Goal: Task Accomplishment & Management: Manage account settings

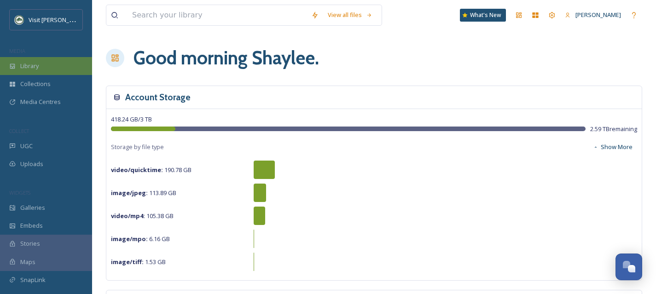
click at [33, 64] on span "Library" at bounding box center [29, 66] width 18 height 9
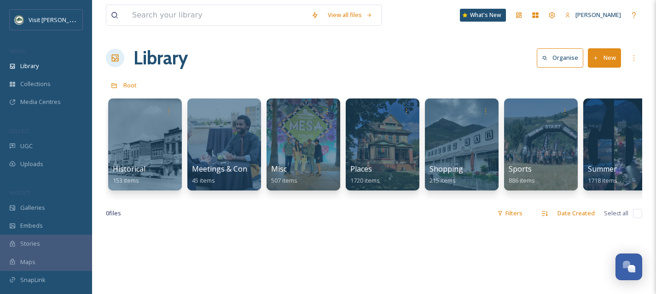
scroll to position [0, 422]
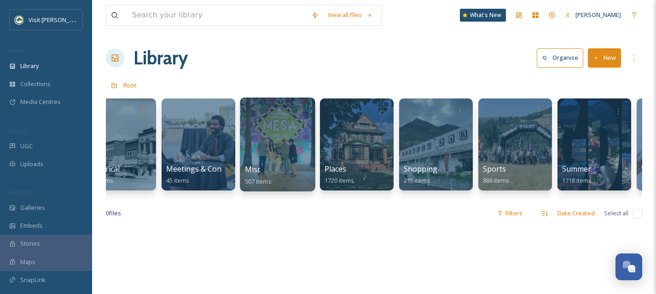
click at [278, 162] on div at bounding box center [277, 145] width 75 height 94
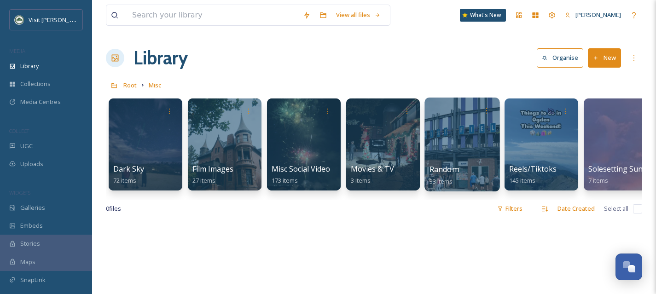
click at [482, 144] on div at bounding box center [462, 145] width 75 height 94
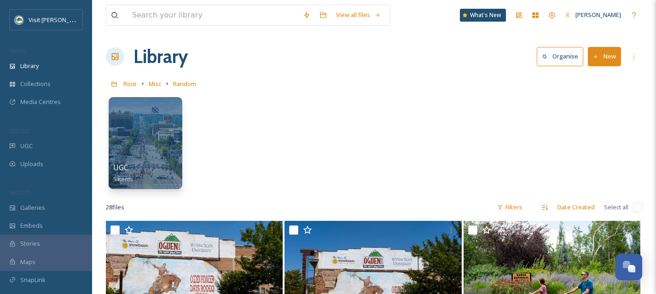
scroll to position [2, 0]
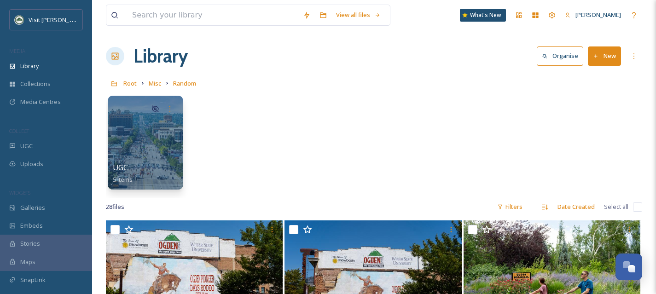
click at [163, 143] on div at bounding box center [145, 143] width 75 height 94
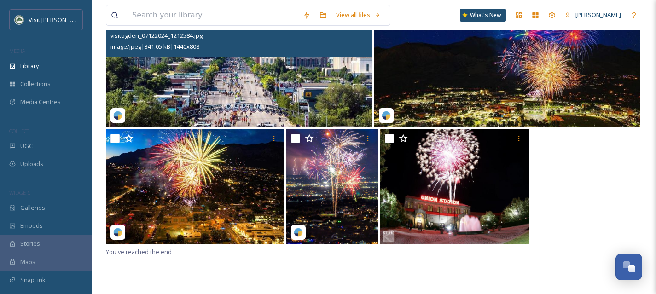
scroll to position [126, 0]
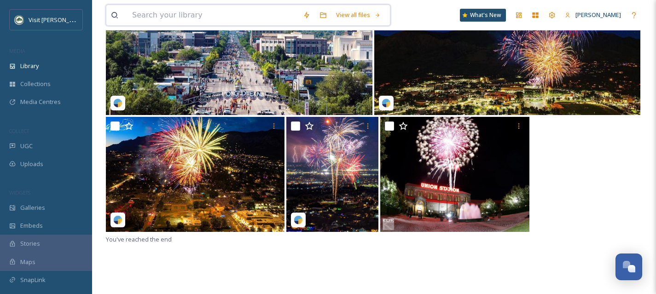
click at [144, 12] on input at bounding box center [213, 15] width 171 height 20
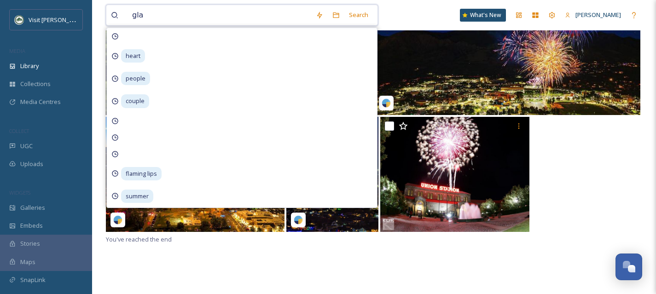
type input "glag"
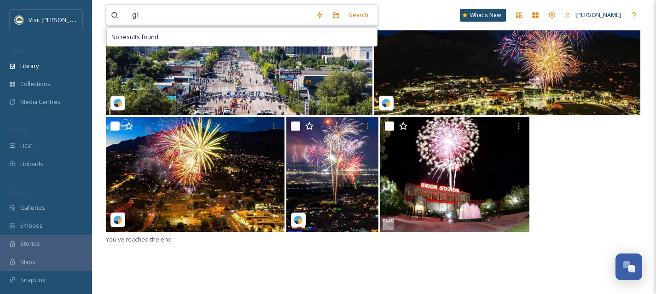
type input "g"
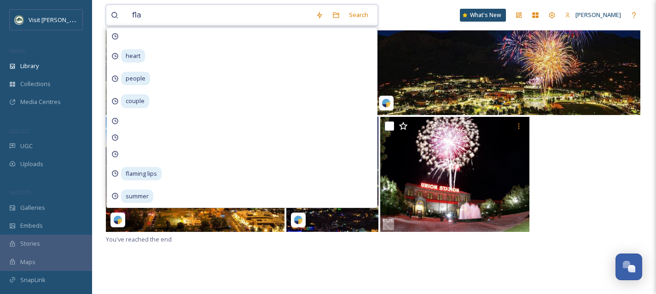
type input "flag"
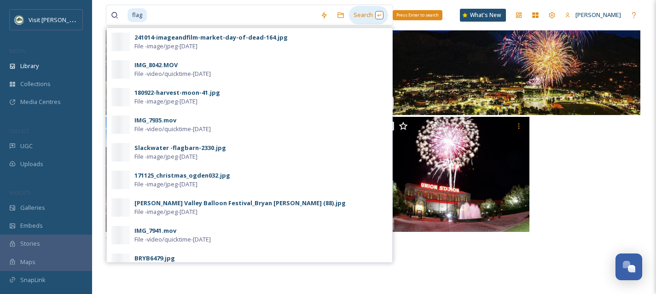
click at [366, 19] on div "Search Press Enter to search" at bounding box center [368, 15] width 39 height 18
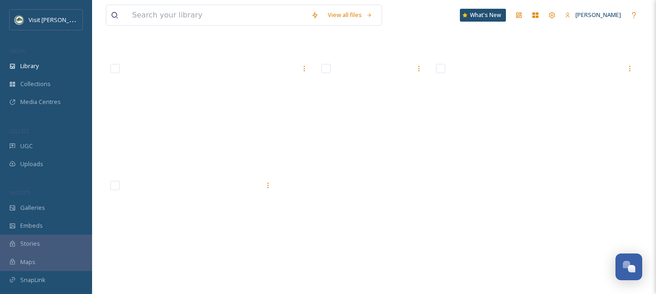
scroll to position [1584, 0]
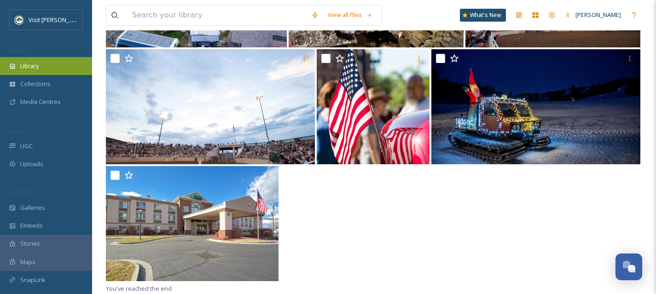
click at [32, 66] on span "Library" at bounding box center [29, 66] width 18 height 9
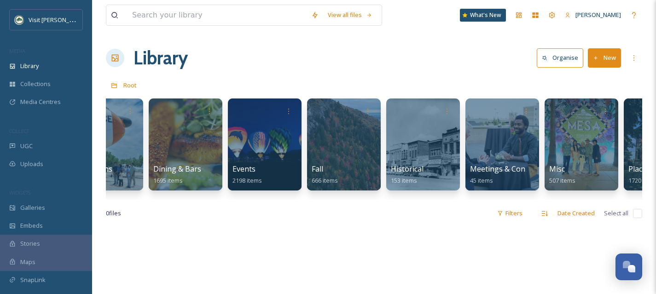
scroll to position [0, 166]
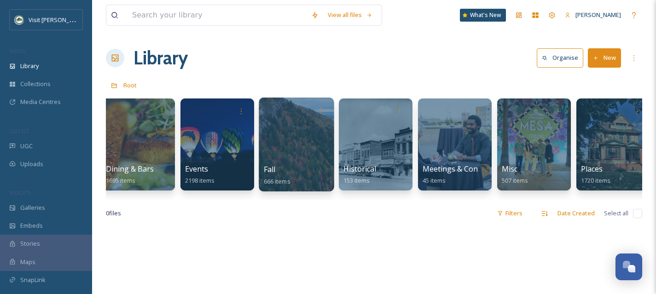
click at [304, 149] on div at bounding box center [296, 145] width 75 height 94
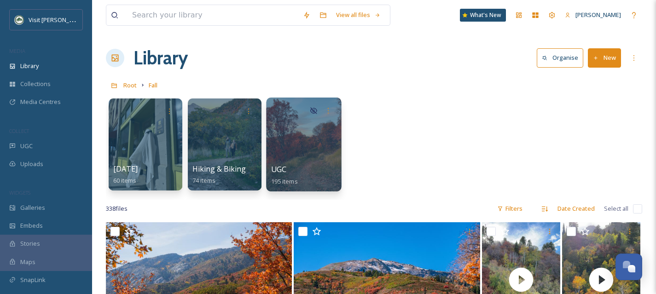
click at [298, 146] on div at bounding box center [303, 145] width 75 height 94
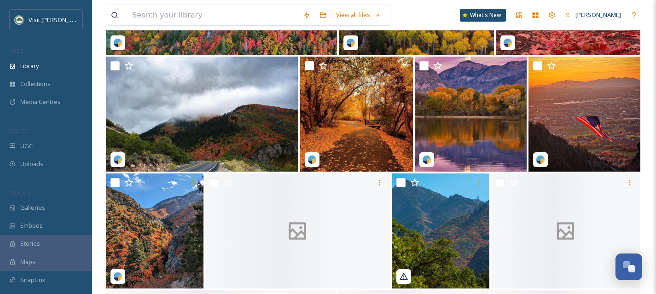
scroll to position [1256, 0]
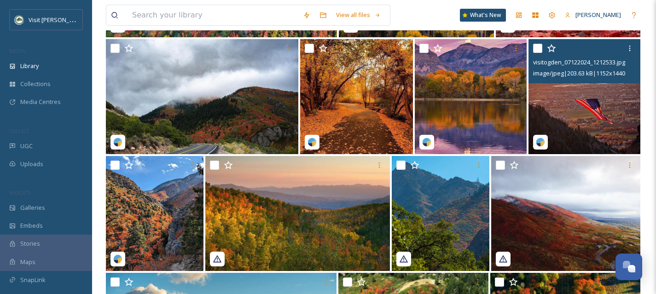
click at [584, 125] on img at bounding box center [585, 96] width 112 height 115
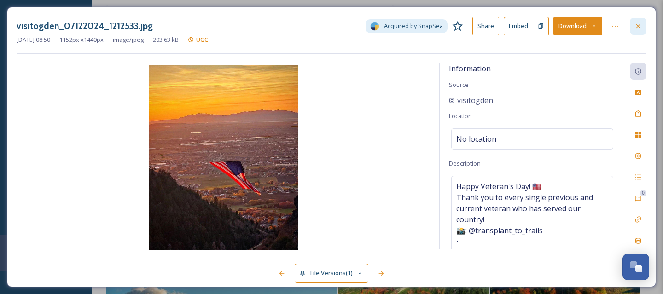
click at [641, 23] on icon at bounding box center [638, 26] width 7 height 7
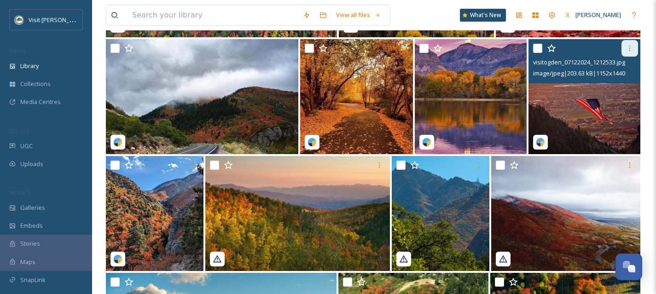
click at [627, 44] on div at bounding box center [630, 48] width 17 height 17
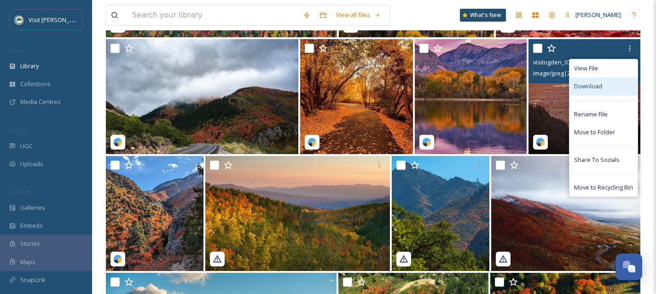
click at [601, 90] on span "Download" at bounding box center [588, 86] width 28 height 9
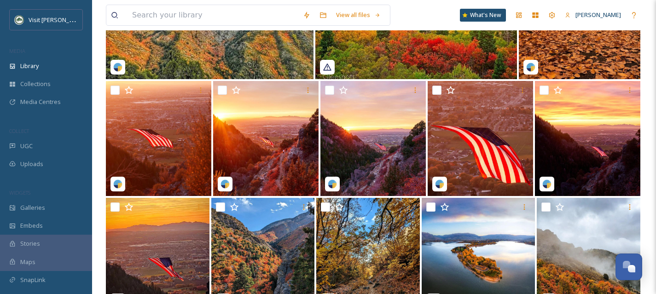
scroll to position [1682, 0]
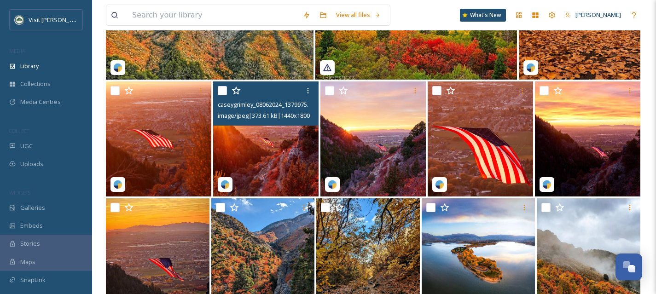
click at [254, 147] on img at bounding box center [265, 139] width 105 height 115
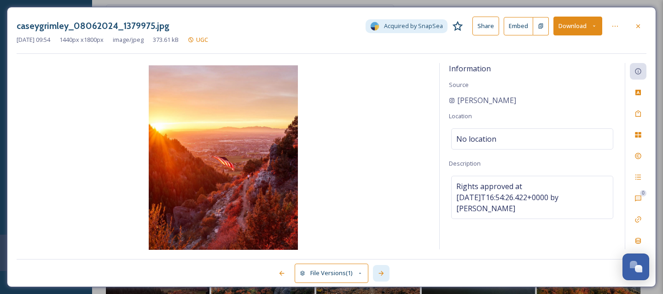
click at [380, 277] on icon at bounding box center [381, 273] width 7 height 7
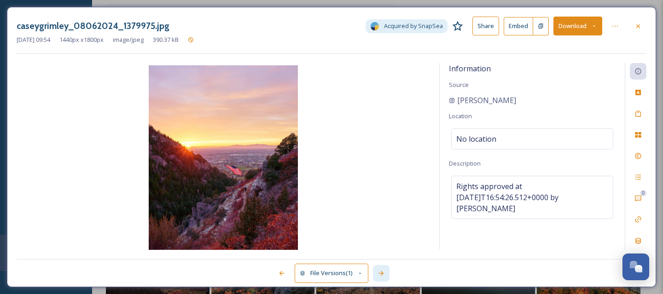
click at [381, 276] on icon at bounding box center [381, 273] width 7 height 7
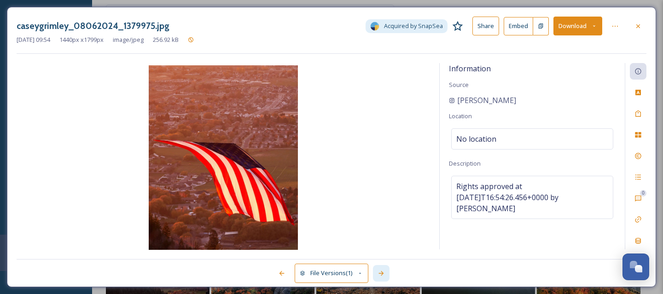
click at [381, 276] on icon at bounding box center [381, 273] width 7 height 7
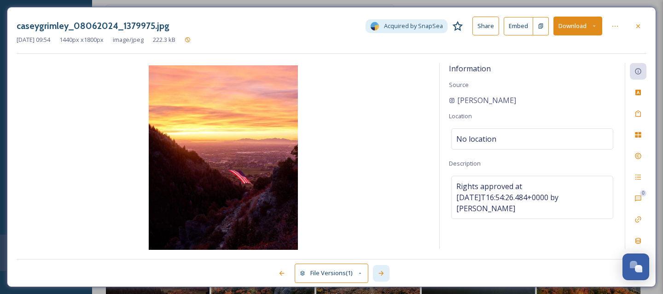
click at [381, 276] on icon at bounding box center [381, 273] width 7 height 7
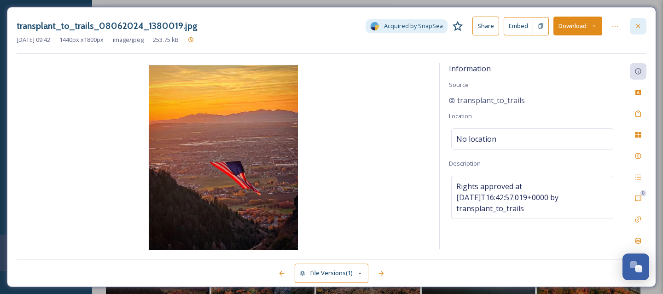
click at [636, 29] on icon at bounding box center [638, 26] width 7 height 7
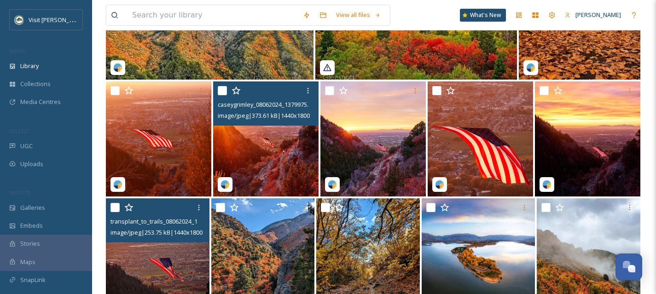
click at [168, 263] on img at bounding box center [158, 255] width 104 height 115
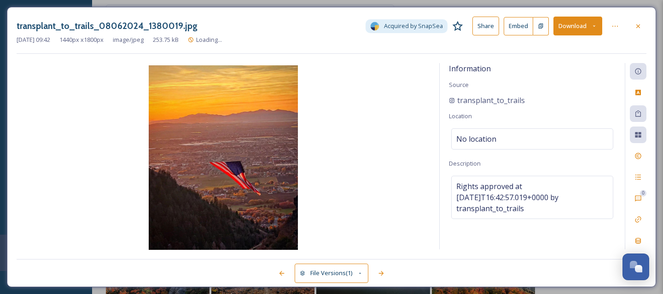
click at [649, 28] on div "transplant_to_trails_08062024_1380019.jpg Acquired by SnapSea Share Embed Downl…" at bounding box center [331, 147] width 649 height 280
click at [644, 27] on div at bounding box center [638, 26] width 17 height 17
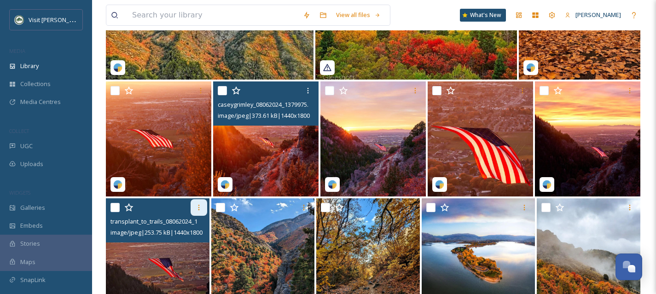
click at [199, 208] on icon at bounding box center [198, 207] width 7 height 7
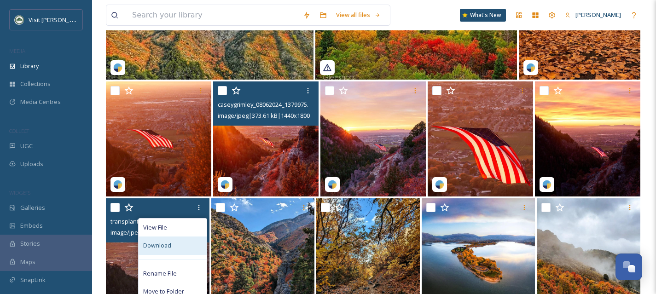
click at [178, 244] on div "Download" at bounding box center [173, 246] width 68 height 18
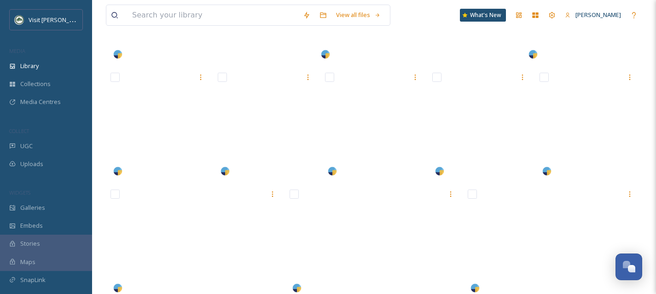
scroll to position [3325, 0]
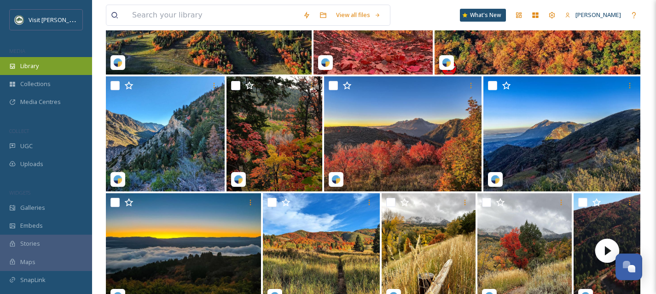
click at [30, 62] on span "Library" at bounding box center [29, 66] width 18 height 9
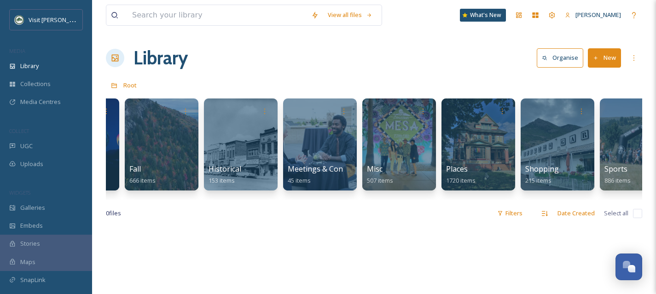
scroll to position [0, 327]
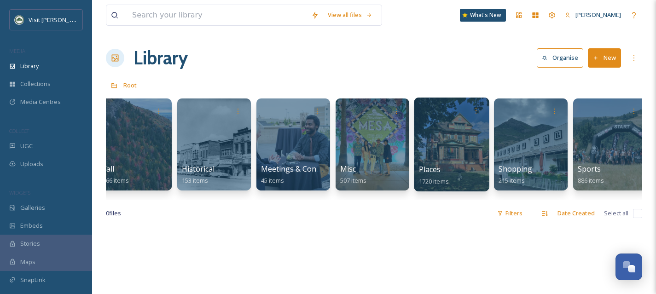
click at [443, 166] on div "Places 1720 items" at bounding box center [452, 175] width 66 height 23
click at [444, 166] on div "Places 1720 items" at bounding box center [452, 175] width 66 height 23
click at [418, 135] on div at bounding box center [451, 145] width 75 height 94
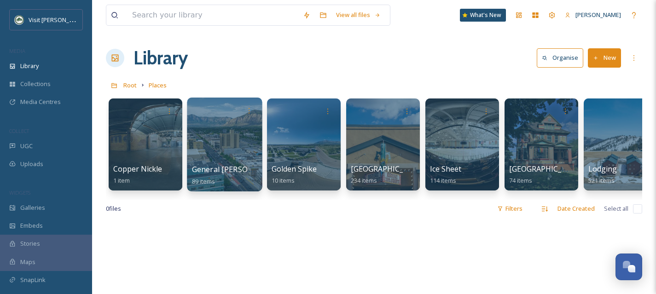
click at [223, 152] on div at bounding box center [224, 145] width 75 height 94
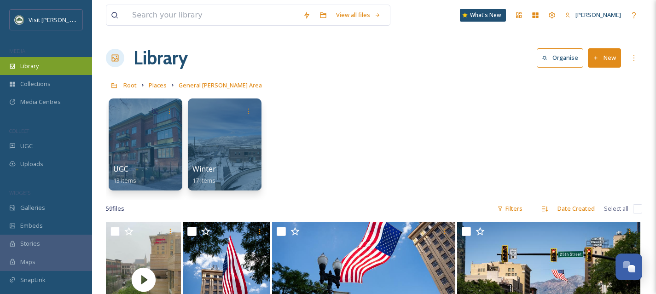
click at [54, 65] on div "Library" at bounding box center [46, 66] width 92 height 18
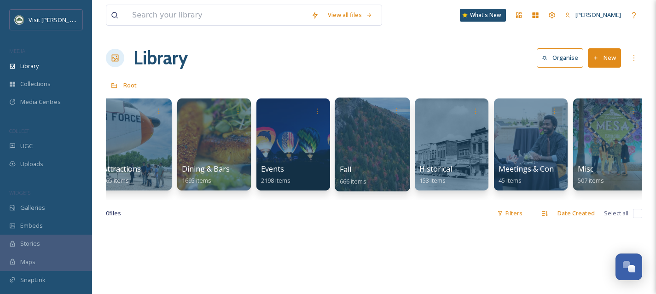
scroll to position [0, 91]
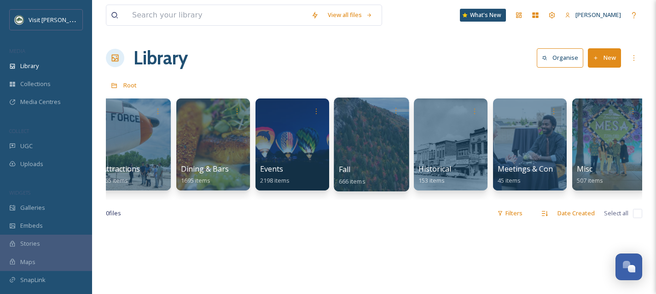
click at [363, 160] on div at bounding box center [371, 145] width 75 height 94
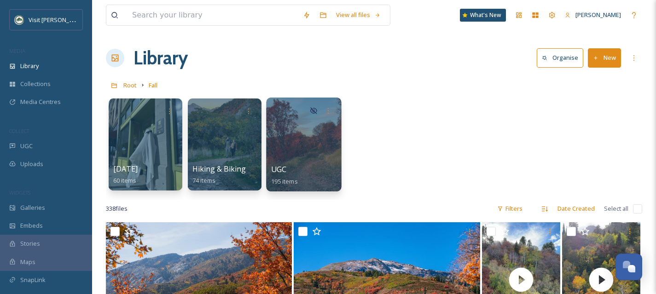
click at [324, 141] on div at bounding box center [303, 145] width 75 height 94
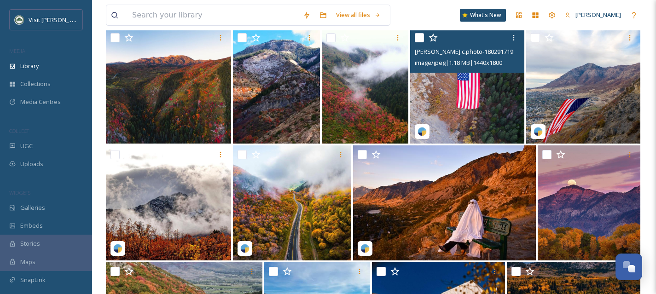
scroll to position [448, 0]
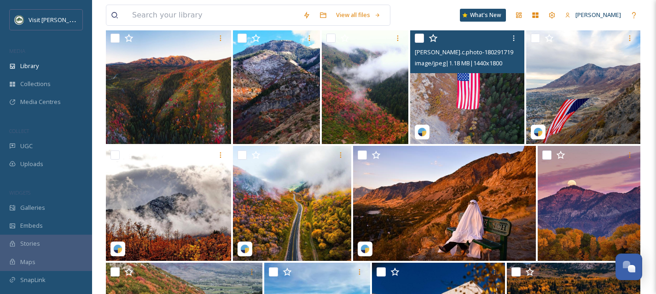
click at [477, 117] on img at bounding box center [467, 86] width 114 height 115
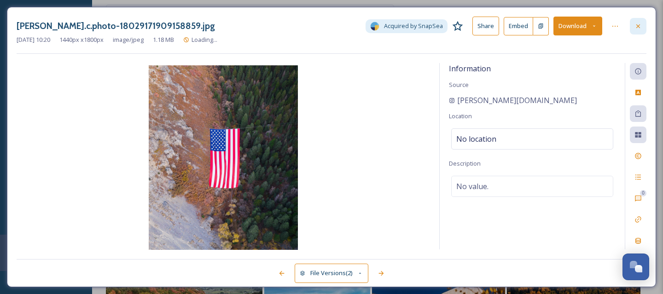
click at [643, 28] on div at bounding box center [638, 26] width 17 height 17
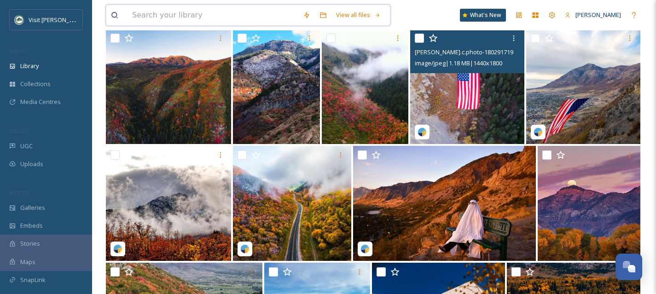
click at [174, 18] on input at bounding box center [213, 15] width 171 height 20
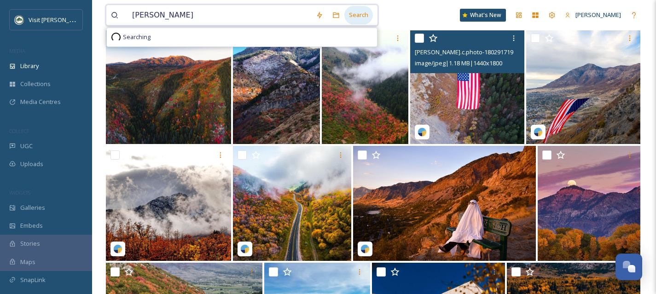
type input "[PERSON_NAME]"
click at [361, 11] on div "Search" at bounding box center [358, 15] width 29 height 18
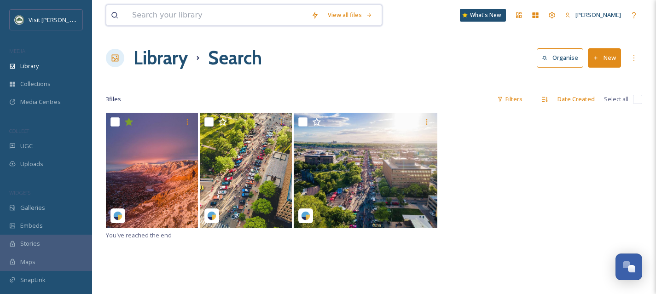
click at [161, 13] on input at bounding box center [217, 15] width 179 height 20
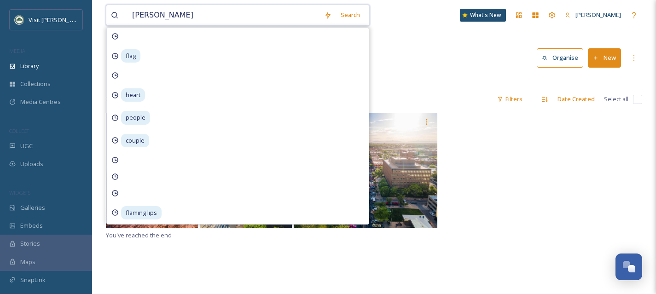
type input "[PERSON_NAME]"
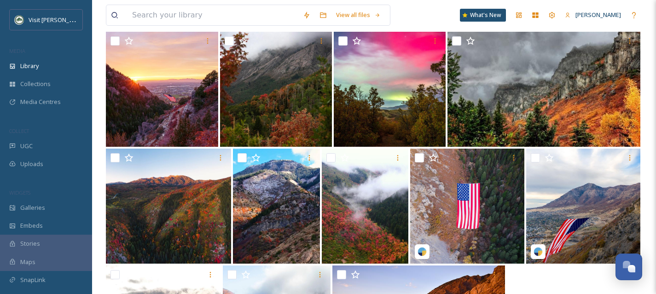
scroll to position [401, 0]
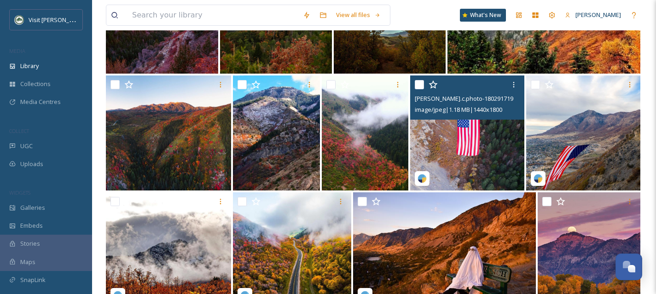
click at [492, 152] on img at bounding box center [467, 133] width 114 height 115
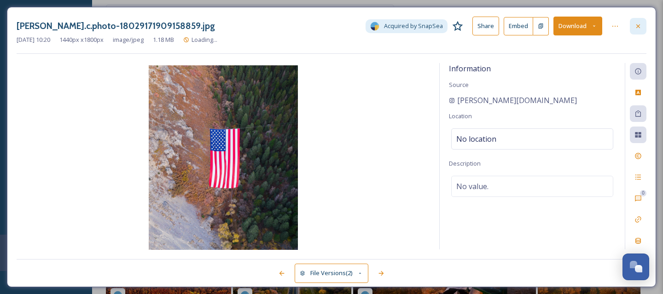
click at [641, 26] on icon at bounding box center [638, 26] width 7 height 7
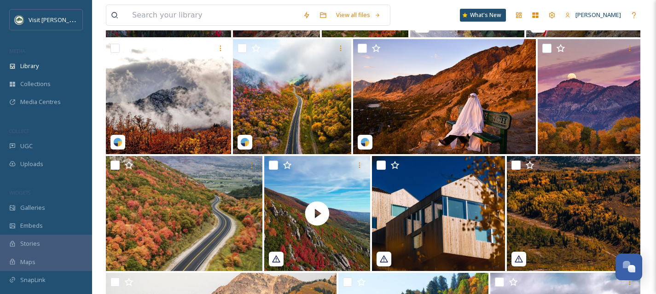
scroll to position [561, 0]
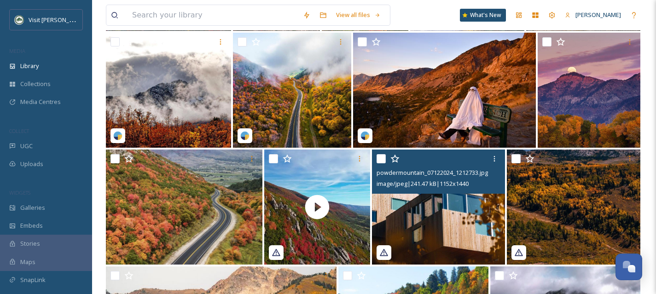
click at [382, 157] on input "checkbox" at bounding box center [381, 158] width 9 height 9
checkbox input "true"
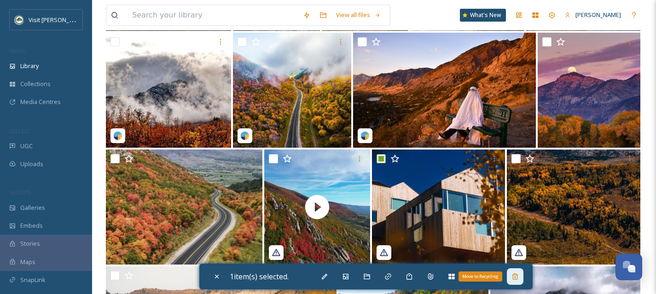
click at [522, 275] on div "Move to Recycling" at bounding box center [515, 277] width 17 height 17
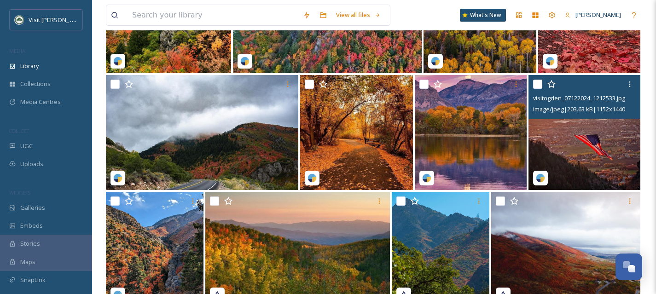
scroll to position [1103, 0]
click at [540, 85] on input "checkbox" at bounding box center [537, 84] width 9 height 9
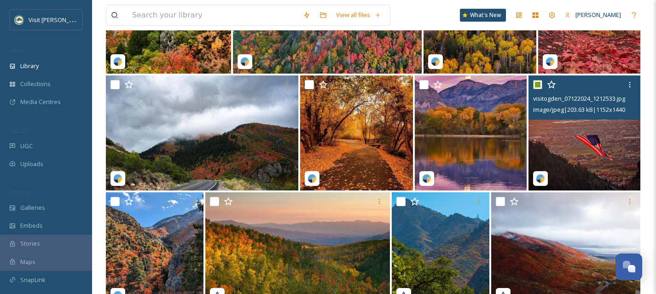
checkbox input "true"
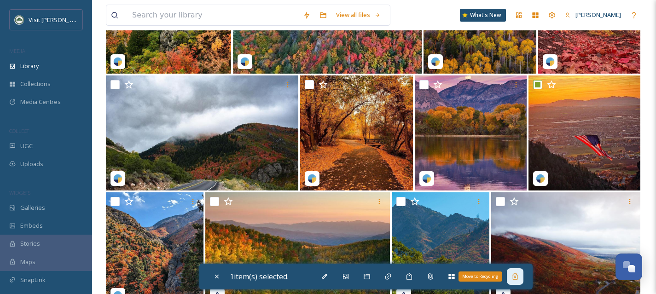
click at [515, 280] on icon at bounding box center [515, 276] width 7 height 7
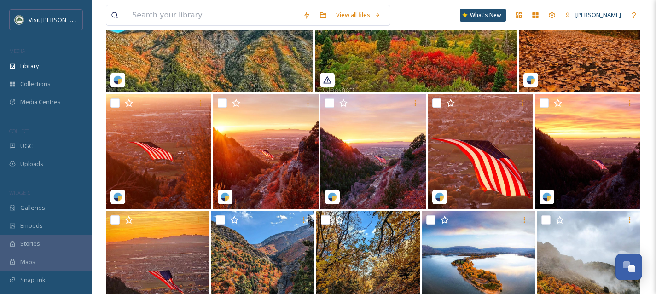
scroll to position [1553, 0]
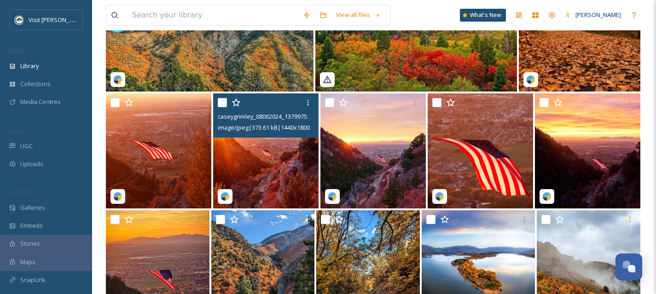
click at [248, 155] on img at bounding box center [265, 150] width 105 height 115
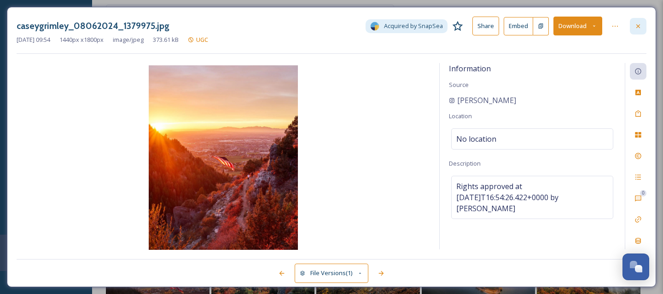
click at [642, 26] on div at bounding box center [638, 26] width 17 height 17
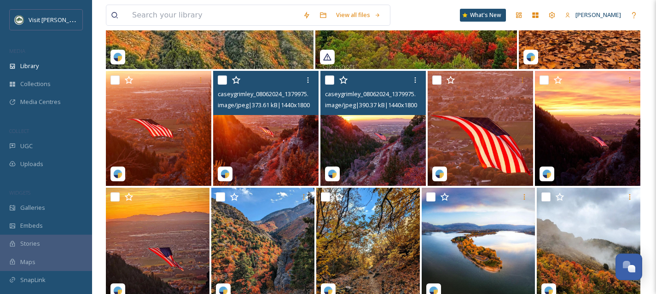
scroll to position [1576, 0]
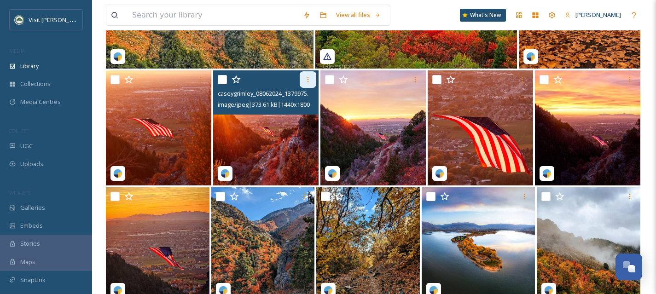
click at [312, 81] on div at bounding box center [308, 79] width 17 height 17
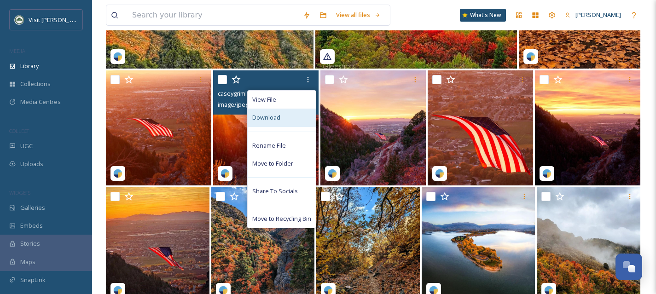
click at [290, 121] on div "Download" at bounding box center [282, 118] width 68 height 18
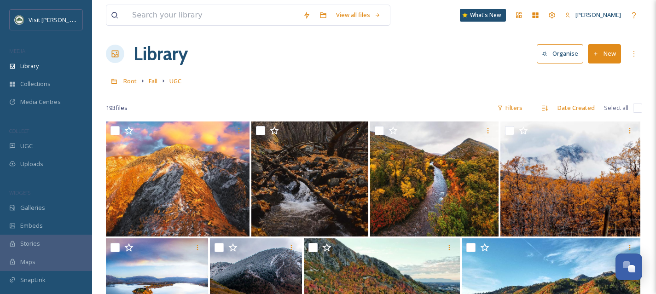
scroll to position [0, 0]
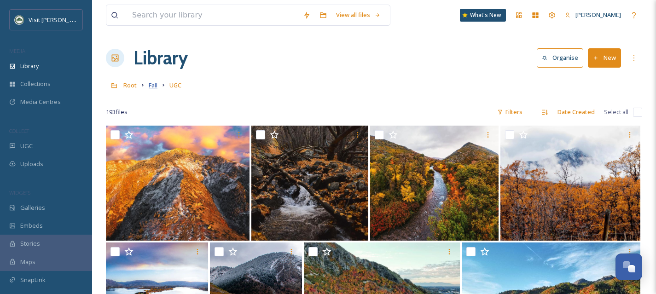
click at [154, 87] on span "Fall" at bounding box center [153, 85] width 9 height 8
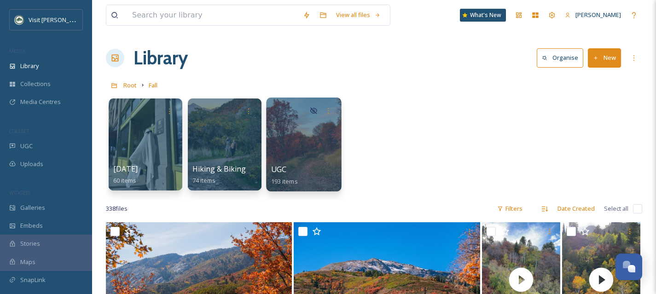
click at [304, 158] on div at bounding box center [303, 145] width 75 height 94
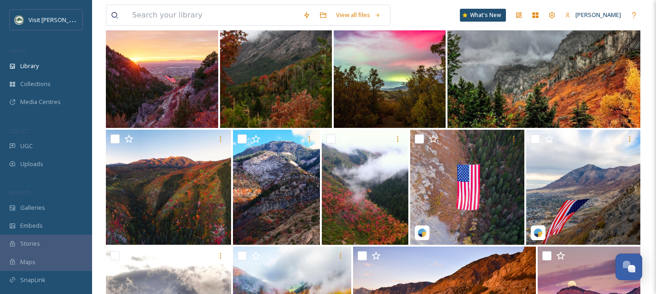
scroll to position [365, 0]
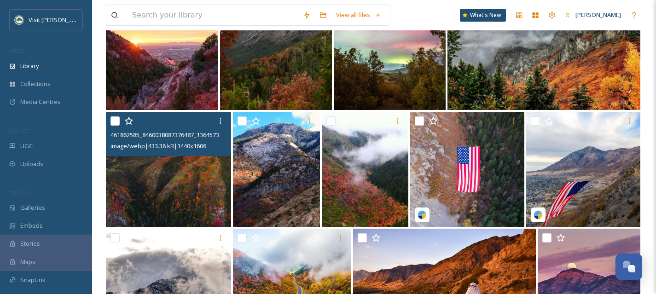
click at [176, 197] on img at bounding box center [168, 169] width 125 height 115
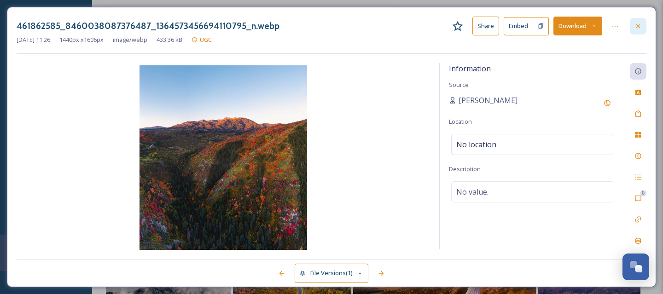
click at [641, 27] on icon at bounding box center [638, 26] width 7 height 7
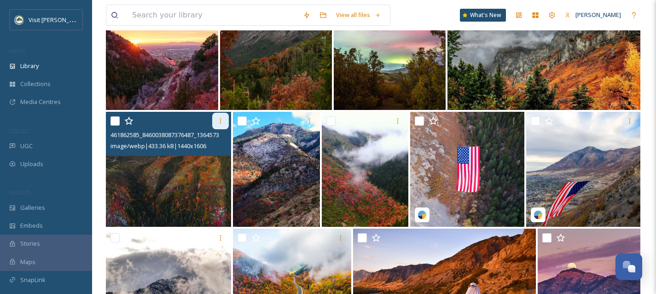
click at [217, 123] on icon at bounding box center [220, 120] width 7 height 7
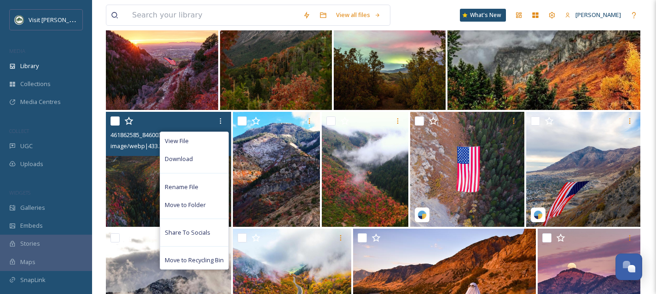
drag, startPoint x: 214, startPoint y: 156, endPoint x: 353, endPoint y: 165, distance: 139.8
click at [214, 156] on div "Download" at bounding box center [194, 159] width 68 height 18
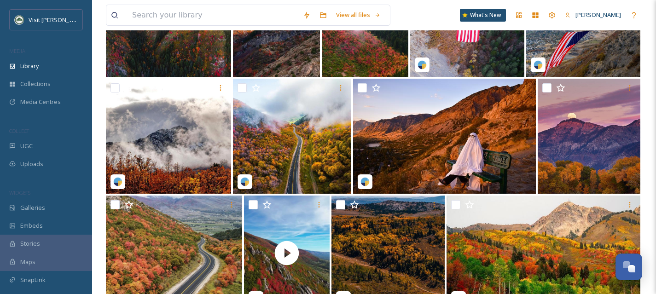
scroll to position [516, 0]
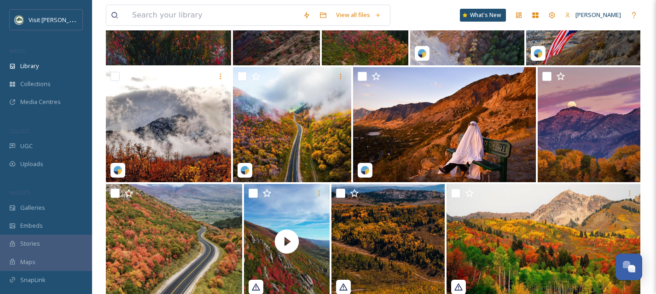
scroll to position [527, 0]
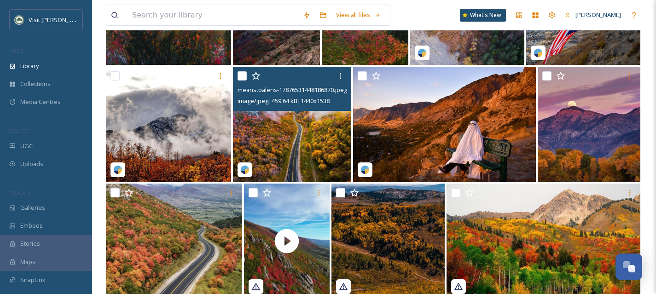
click at [285, 140] on img at bounding box center [292, 124] width 118 height 115
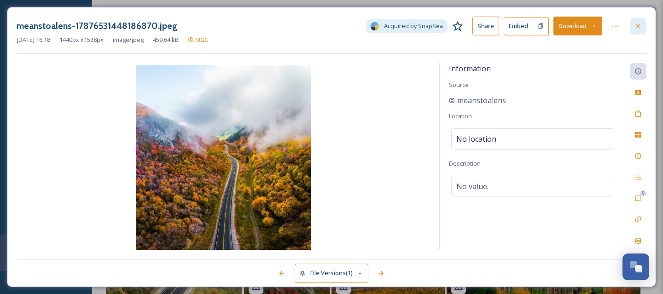
click at [635, 28] on icon at bounding box center [638, 26] width 7 height 7
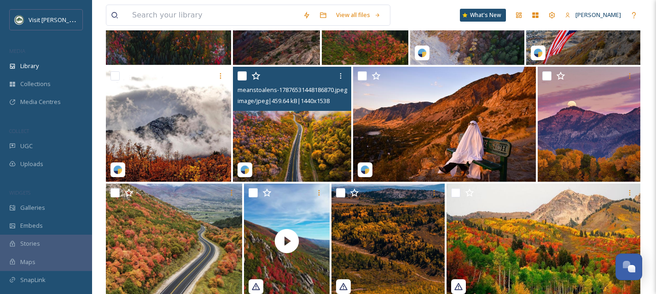
click at [246, 79] on input "checkbox" at bounding box center [242, 75] width 9 height 9
checkbox input "true"
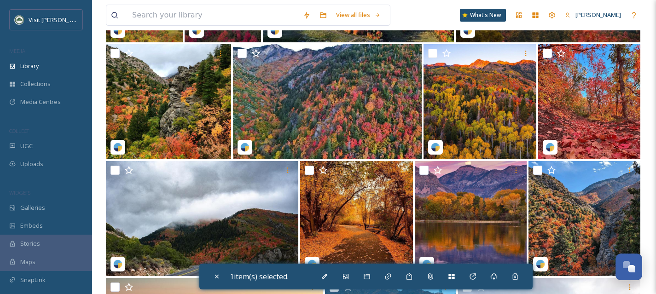
scroll to position [1016, 0]
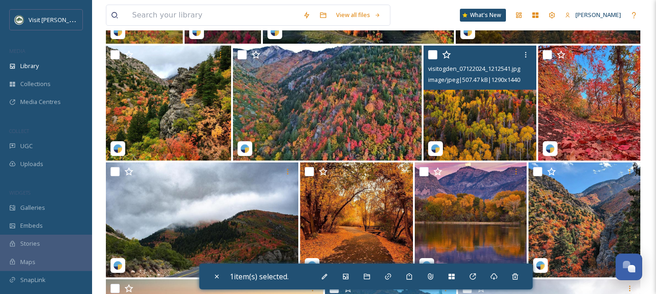
click at [501, 127] on img at bounding box center [480, 103] width 113 height 115
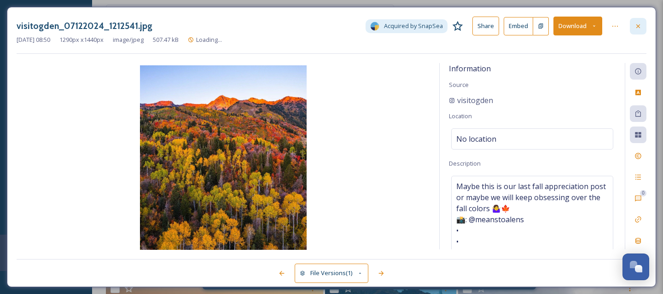
click at [637, 29] on icon at bounding box center [638, 26] width 7 height 7
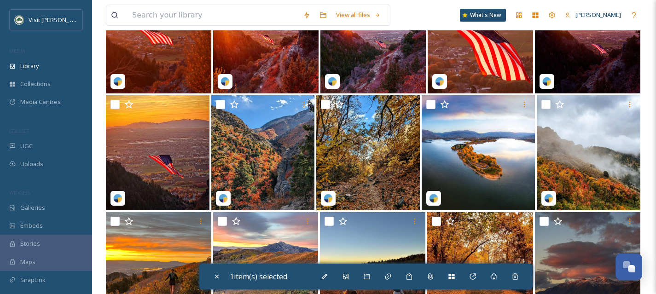
scroll to position [1688, 0]
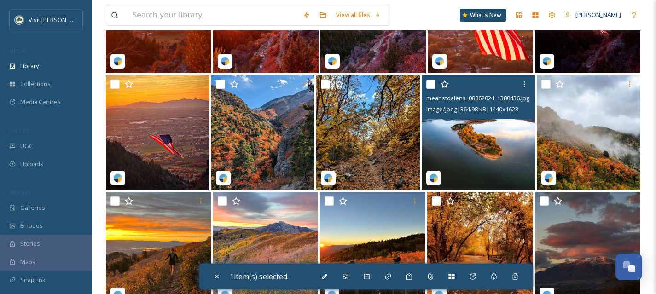
click at [503, 160] on img at bounding box center [478, 132] width 113 height 115
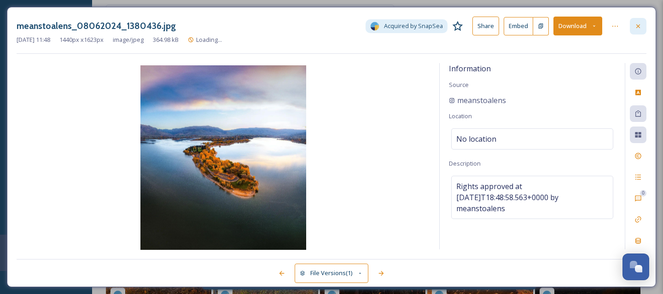
click at [640, 29] on icon at bounding box center [638, 26] width 7 height 7
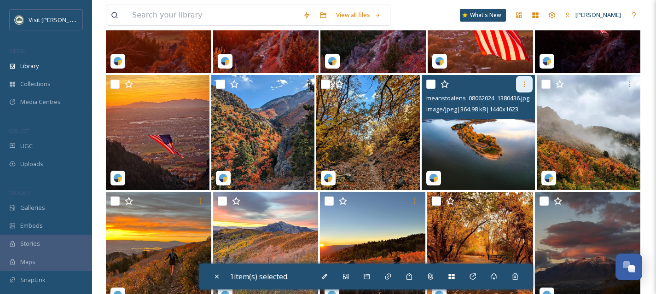
click at [531, 87] on div at bounding box center [524, 84] width 17 height 17
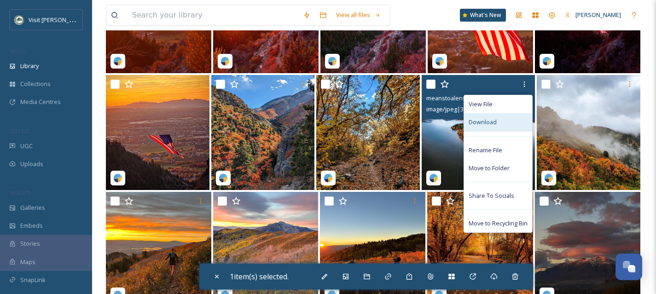
click at [496, 123] on span "Download" at bounding box center [483, 122] width 28 height 9
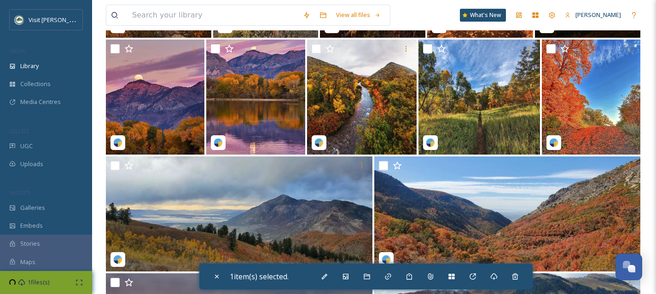
scroll to position [1959, 0]
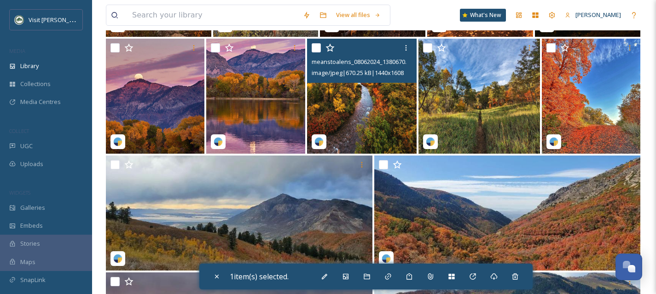
click at [367, 127] on img at bounding box center [362, 96] width 110 height 115
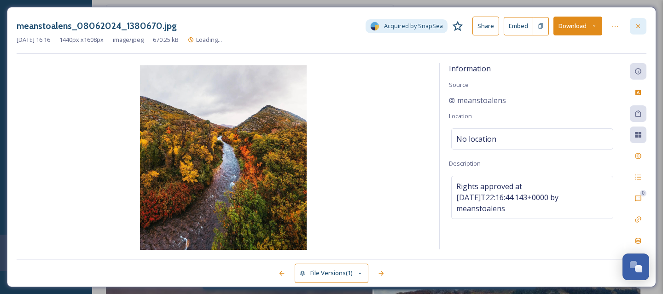
click at [643, 25] on div at bounding box center [638, 26] width 17 height 17
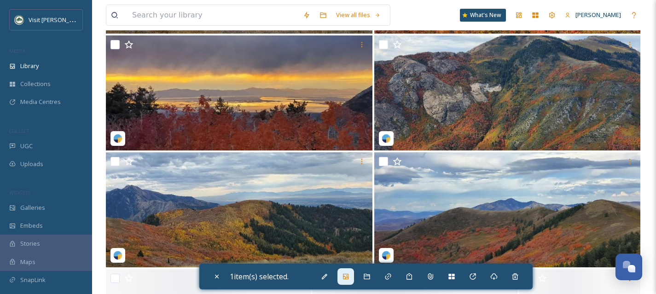
scroll to position [2199, 0]
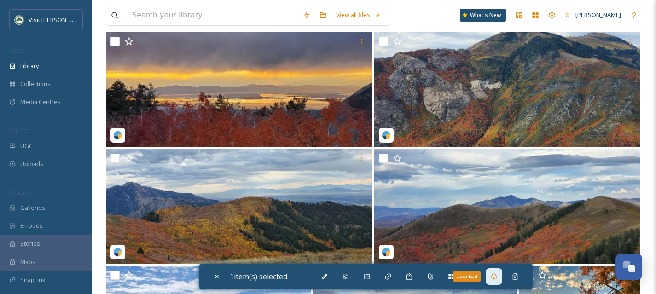
click at [496, 278] on icon at bounding box center [493, 277] width 7 height 6
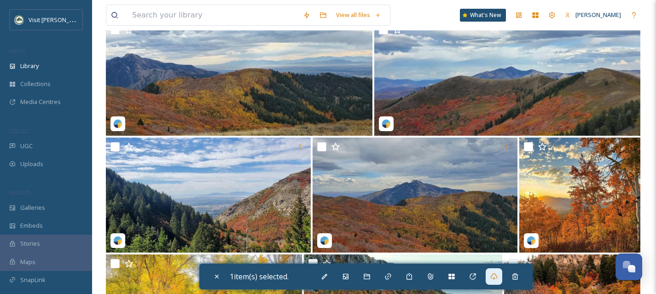
scroll to position [2313, 0]
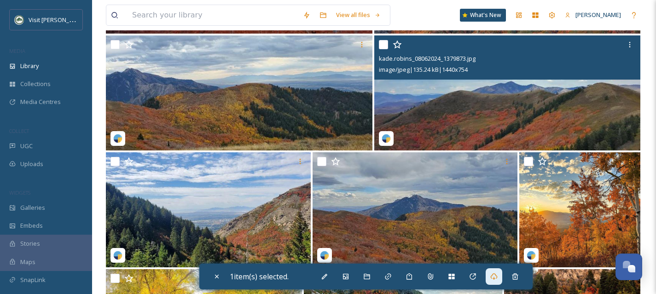
click at [382, 43] on input "checkbox" at bounding box center [383, 44] width 9 height 9
checkbox input "true"
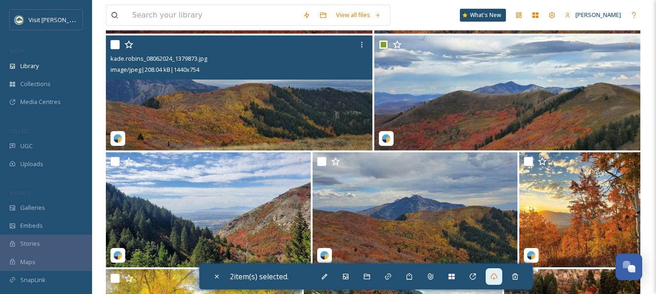
click at [111, 43] on input "checkbox" at bounding box center [115, 44] width 9 height 9
checkbox input "true"
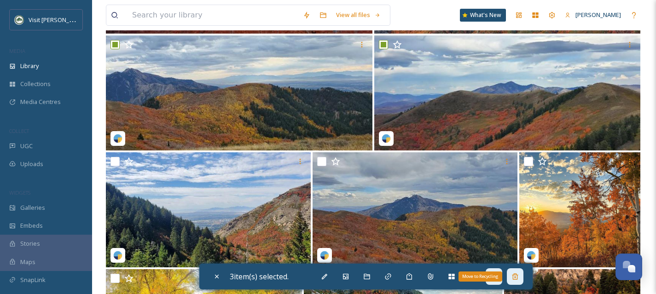
click at [522, 276] on div "Move to Recycling" at bounding box center [515, 277] width 17 height 17
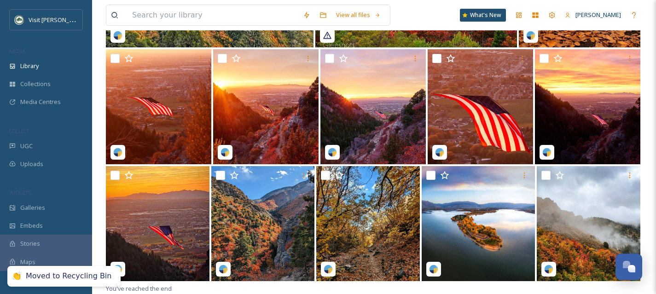
scroll to position [1597, 0]
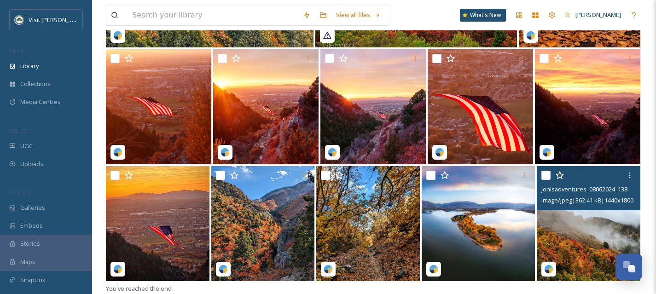
click at [544, 177] on input "checkbox" at bounding box center [546, 175] width 9 height 9
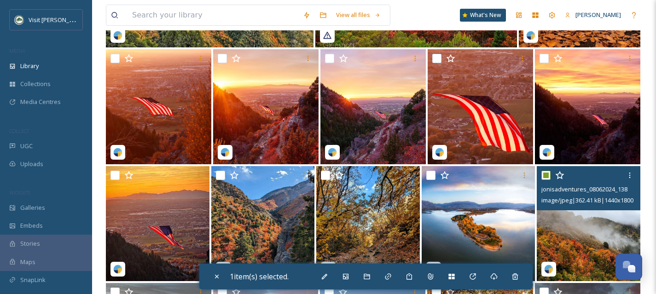
click at [544, 177] on input "checkbox" at bounding box center [546, 175] width 9 height 9
checkbox input "false"
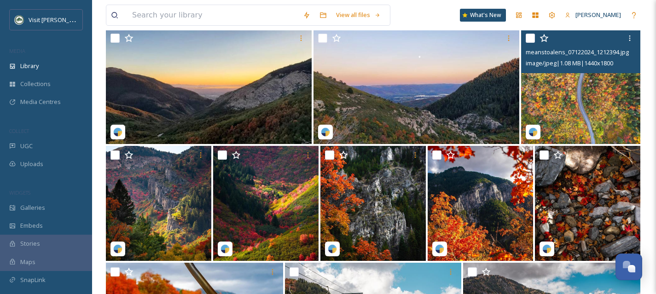
scroll to position [3353, 0]
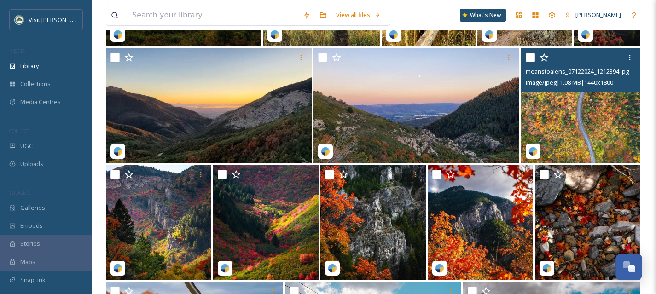
click at [585, 143] on img at bounding box center [580, 105] width 119 height 115
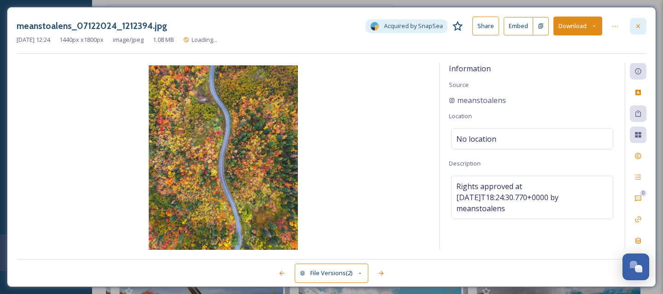
click at [633, 30] on div at bounding box center [638, 26] width 17 height 17
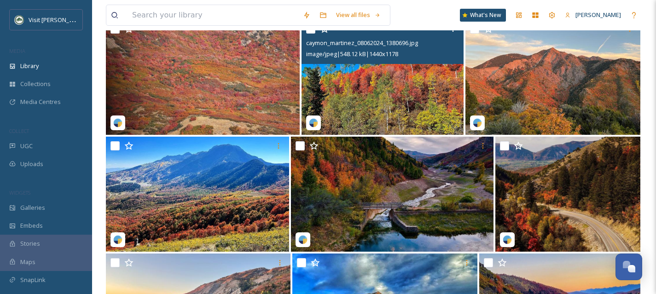
scroll to position [5254, 0]
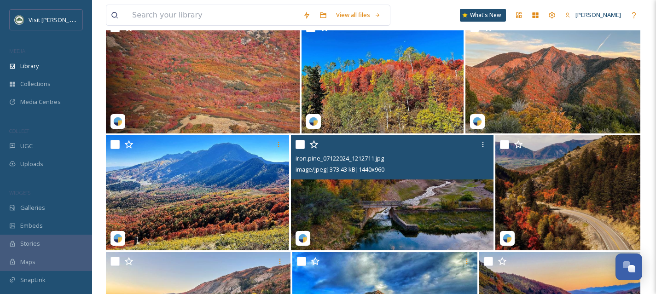
click at [379, 211] on img at bounding box center [392, 192] width 203 height 115
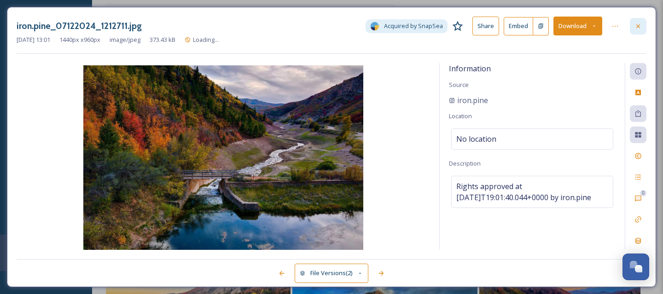
click at [637, 24] on icon at bounding box center [638, 26] width 4 height 4
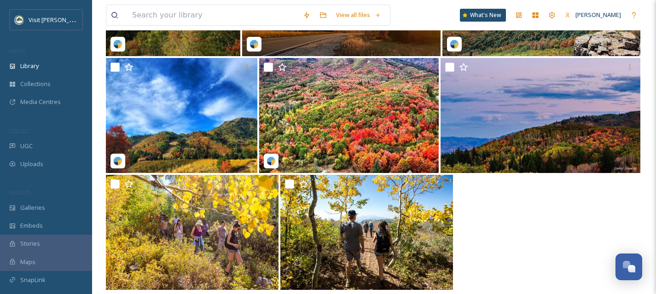
scroll to position [5925, 0]
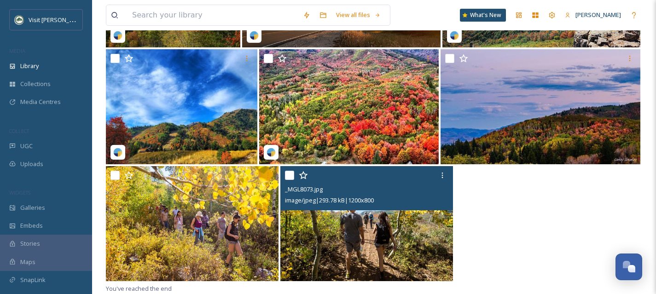
click at [291, 174] on input "checkbox" at bounding box center [289, 175] width 9 height 9
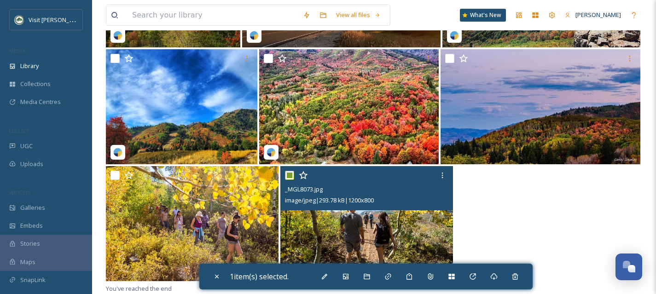
click at [291, 174] on input "checkbox" at bounding box center [289, 175] width 9 height 9
checkbox input "false"
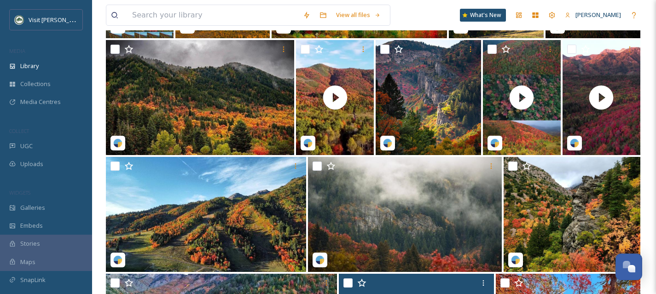
scroll to position [0, 0]
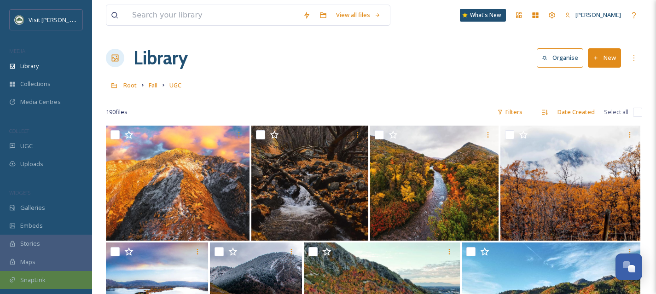
click at [55, 286] on div "SnapLink" at bounding box center [46, 280] width 92 height 18
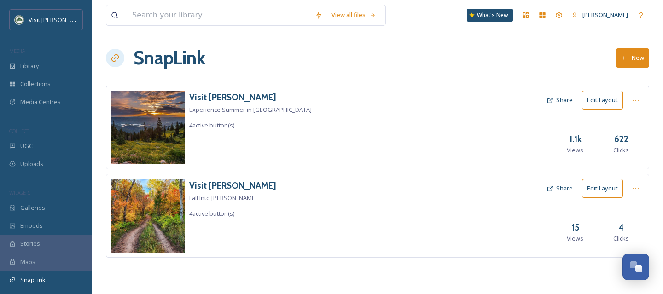
click at [633, 62] on button "New" at bounding box center [632, 57] width 33 height 19
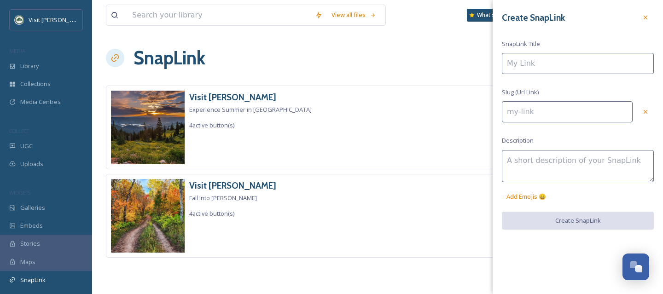
click at [541, 68] on input at bounding box center [578, 63] width 152 height 21
type input "V"
type input "v"
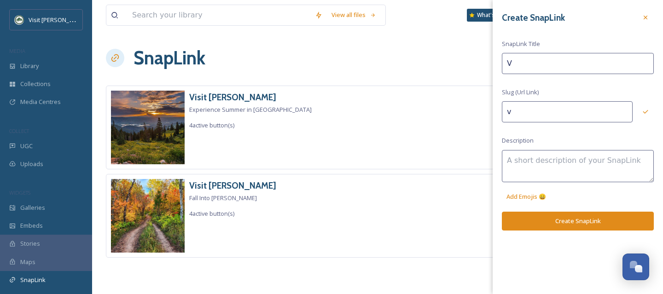
type input "Vi"
type input "vi"
type input "Vis"
type input "vis"
type input "Visi"
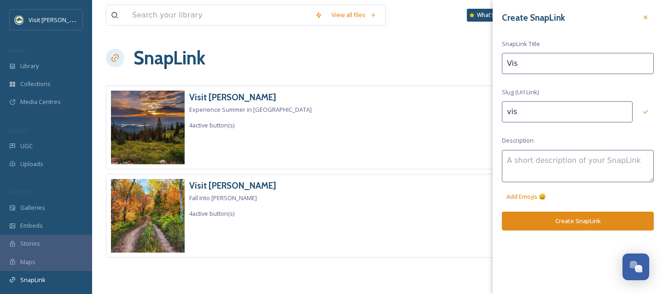
type input "visi"
type input "Visit"
type input "visit"
type input "Visit"
type input "visit-"
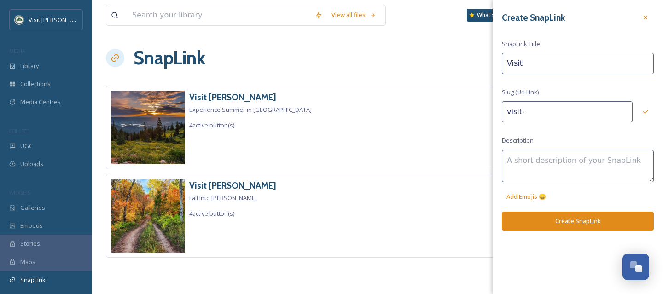
type input "Visit O"
type input "visit-o"
type input "Visit Og"
type input "visit-og"
type input "Visit Ogd"
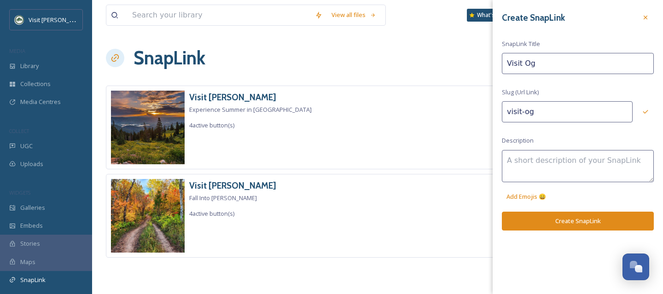
type input "visit-ogd"
type input "Visit Ogde"
type input "visit-[GEOGRAPHIC_DATA]"
type input "Visit [PERSON_NAME]"
type input "visit-[GEOGRAPHIC_DATA]"
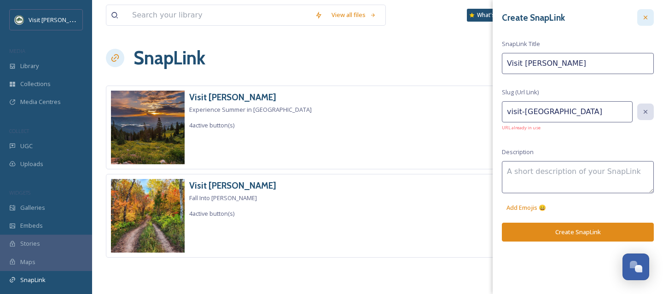
type input "Visit [PERSON_NAME]"
click at [649, 20] on div at bounding box center [645, 17] width 17 height 17
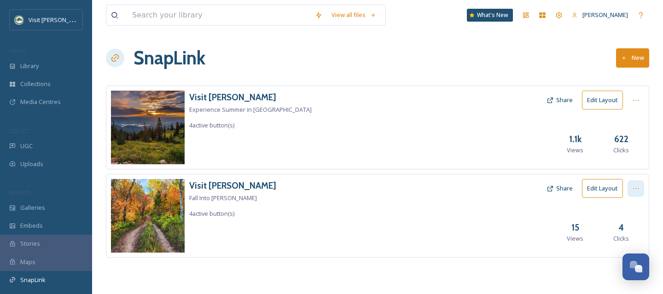
click at [635, 186] on icon at bounding box center [635, 188] width 7 height 7
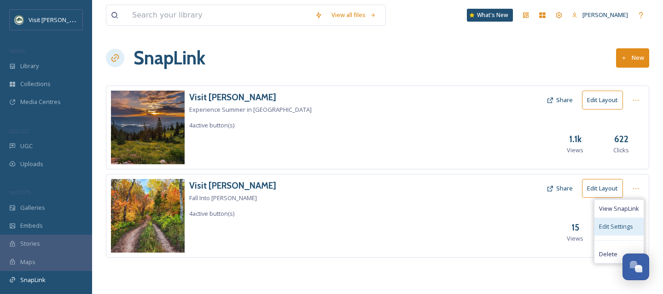
click at [628, 218] on div "Edit Settings" at bounding box center [619, 227] width 49 height 18
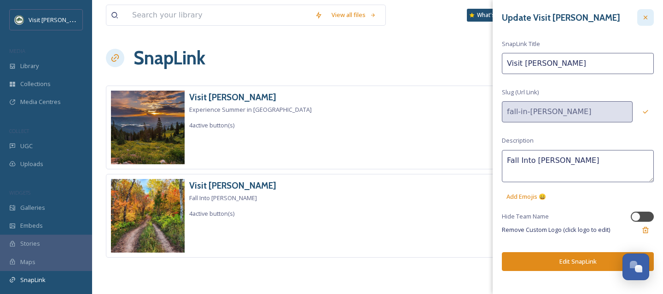
click at [640, 25] on div at bounding box center [645, 17] width 17 height 17
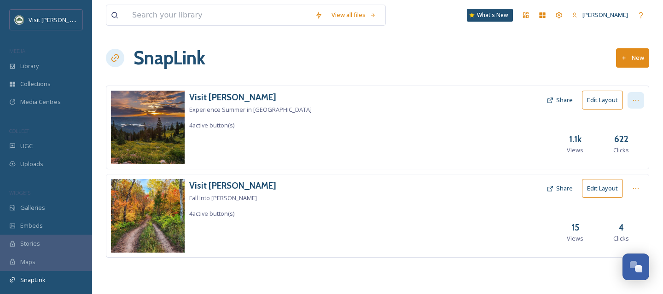
click at [636, 98] on icon at bounding box center [635, 100] width 7 height 7
click at [621, 140] on span "Edit Settings" at bounding box center [616, 138] width 34 height 9
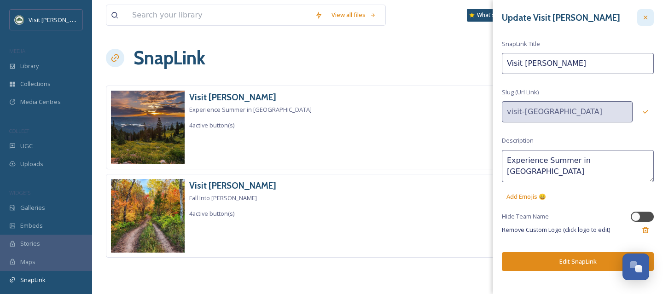
click at [647, 22] on div at bounding box center [645, 17] width 17 height 17
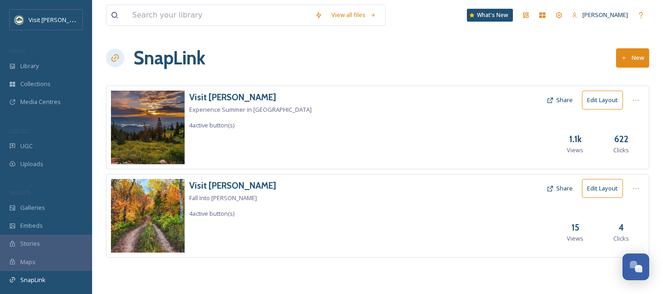
click at [638, 58] on button "New" at bounding box center [632, 57] width 33 height 19
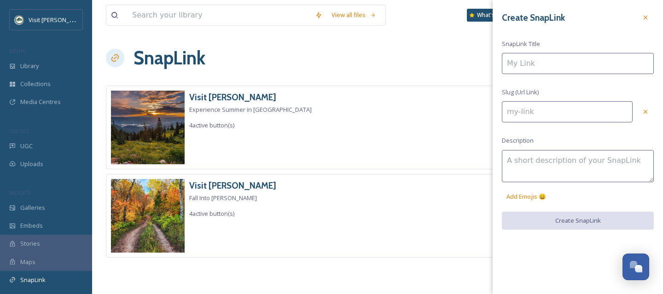
click at [541, 67] on input at bounding box center [578, 63] width 152 height 21
type input "V"
type input "v"
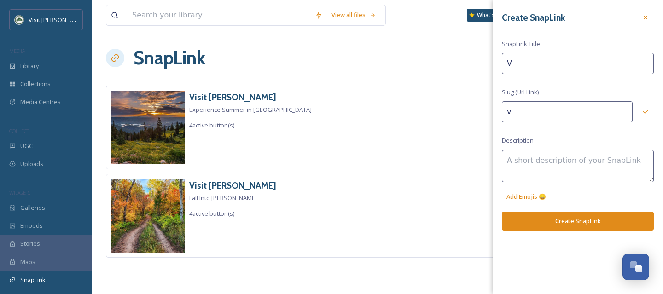
type input "Vi"
type input "vi"
type input "Vis"
type input "vis"
type input "Visi"
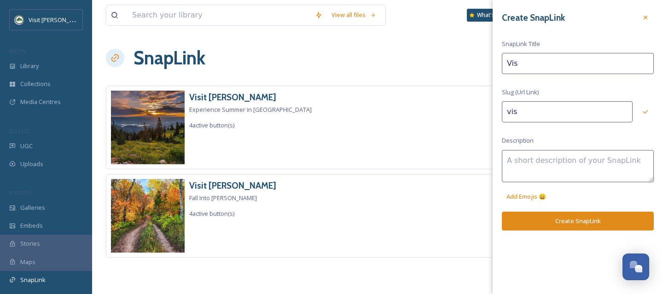
type input "visi"
type input "Visit"
type input "visit"
type input "Visit"
type input "visit-"
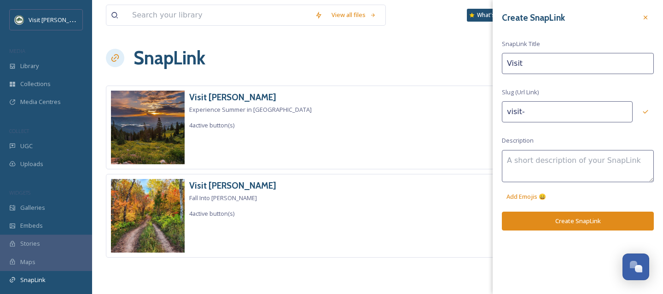
type input "Visit O"
type input "visit-o"
type input "Visit Og"
type input "visit-og"
type input "Visit Ogd"
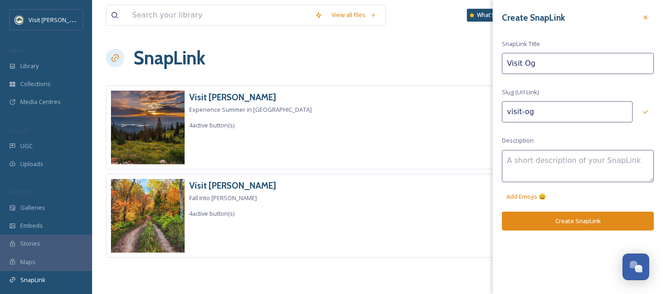
type input "visit-ogd"
type input "Visit Ogde"
type input "visit-[GEOGRAPHIC_DATA]"
type input "Visit [PERSON_NAME]"
type input "visit-[GEOGRAPHIC_DATA]"
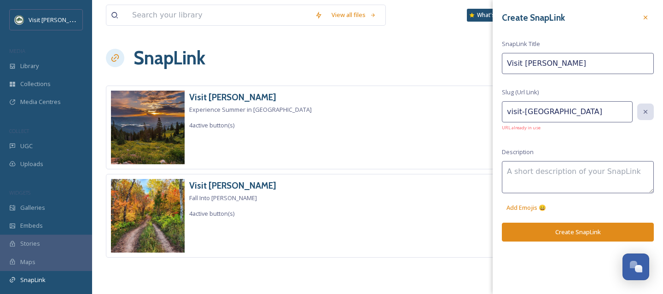
type input "Visit [PERSON_NAME]"
drag, startPoint x: 506, startPoint y: 112, endPoint x: 520, endPoint y: 113, distance: 14.3
click at [520, 113] on input "visit-[GEOGRAPHIC_DATA]" at bounding box center [567, 111] width 131 height 21
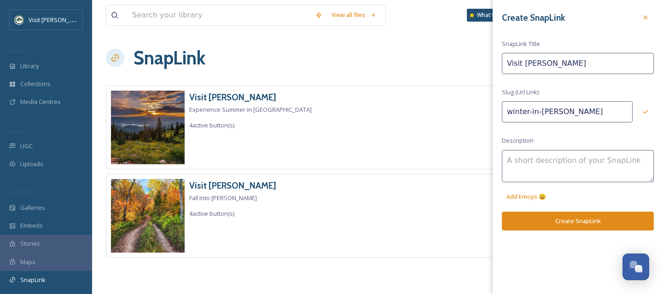
type input "winter-in-[PERSON_NAME]"
click at [552, 163] on textarea at bounding box center [578, 166] width 152 height 32
type textarea "W"
type textarea "R"
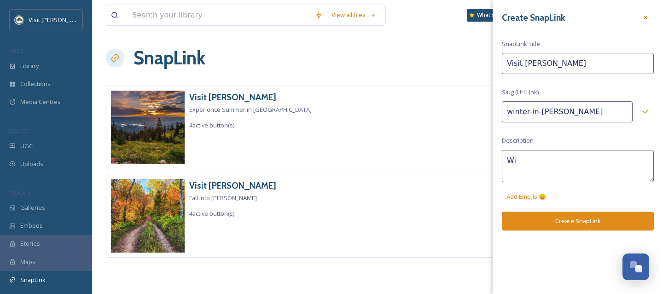
type textarea "W"
type textarea "O"
type textarea "[PERSON_NAME] [PERSON_NAME] Wonderland"
click at [567, 215] on button "Create SnapLink" at bounding box center [578, 221] width 152 height 19
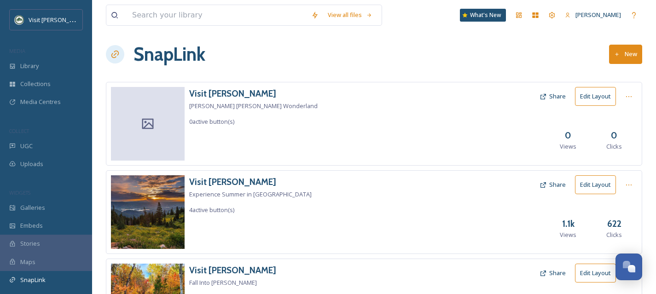
scroll to position [15, 0]
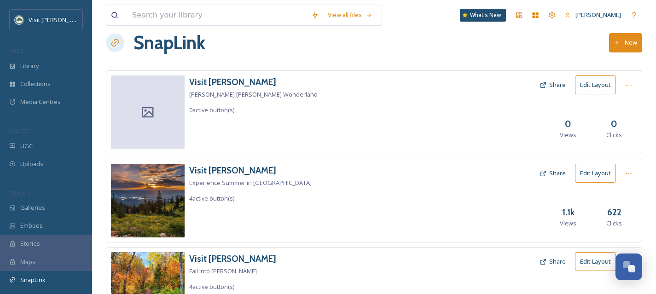
click at [162, 111] on div at bounding box center [148, 113] width 74 height 74
click at [152, 113] on icon at bounding box center [148, 112] width 14 height 14
click at [142, 105] on icon at bounding box center [148, 112] width 14 height 14
click at [624, 84] on div at bounding box center [629, 85] width 17 height 17
click at [621, 127] on span "Edit Settings" at bounding box center [609, 123] width 34 height 9
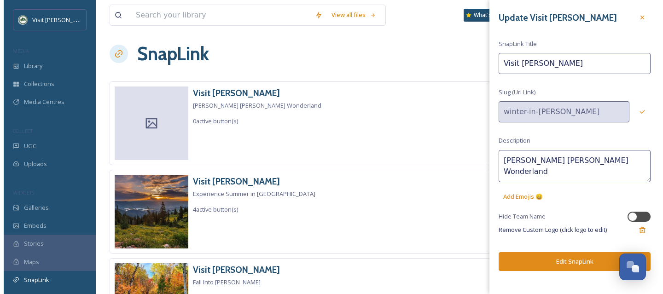
scroll to position [0, 0]
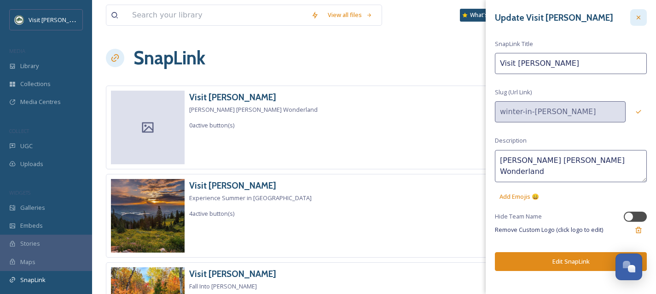
click at [642, 23] on div at bounding box center [638, 17] width 17 height 17
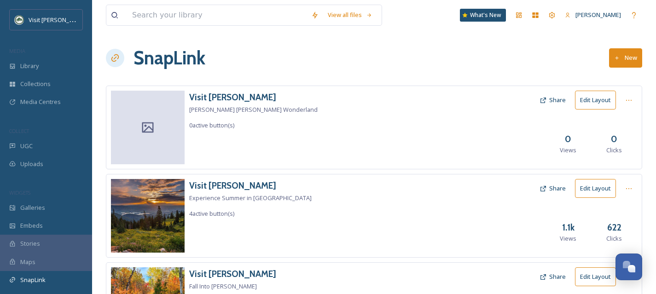
click at [603, 99] on button "Edit Layout" at bounding box center [595, 100] width 41 height 19
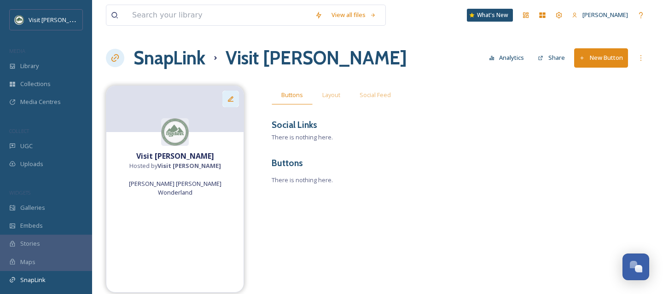
click at [233, 99] on icon at bounding box center [230, 98] width 7 height 7
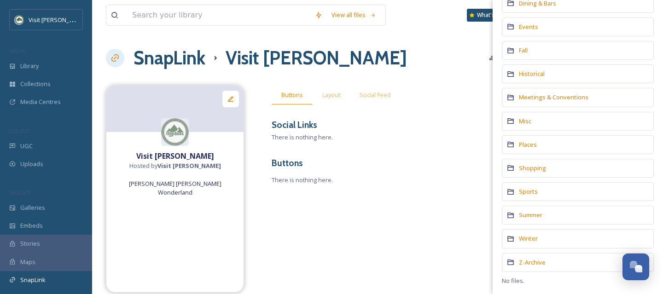
scroll to position [134, 0]
click at [528, 239] on span "Winter" at bounding box center [528, 238] width 19 height 8
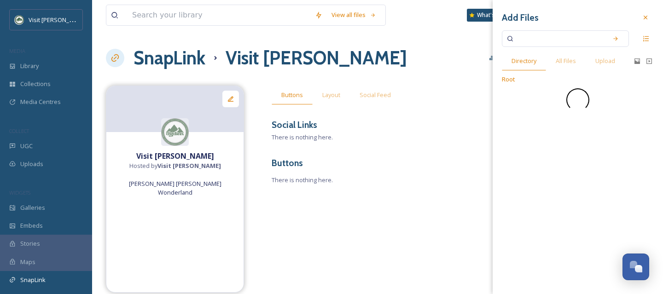
scroll to position [0, 0]
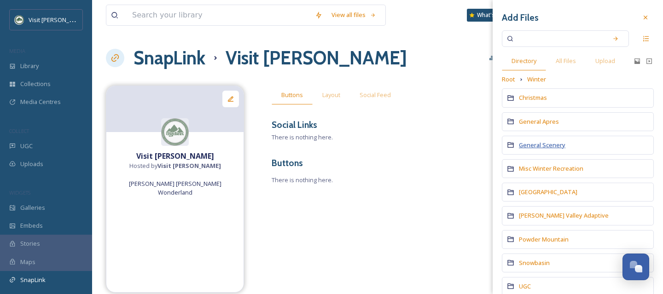
click at [542, 143] on span "General Scenery" at bounding box center [542, 145] width 47 height 8
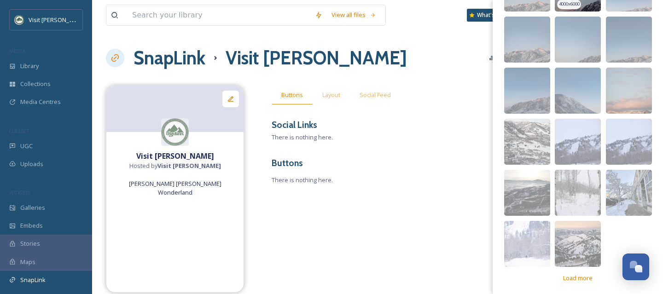
scroll to position [250, 0]
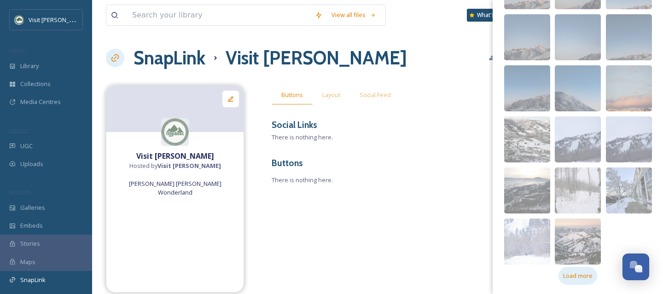
click at [574, 277] on span "Load more" at bounding box center [577, 276] width 29 height 9
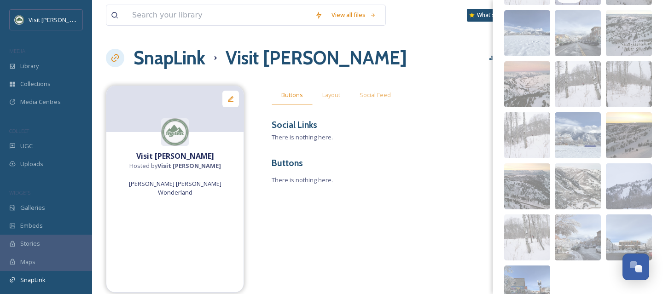
scroll to position [607, 0]
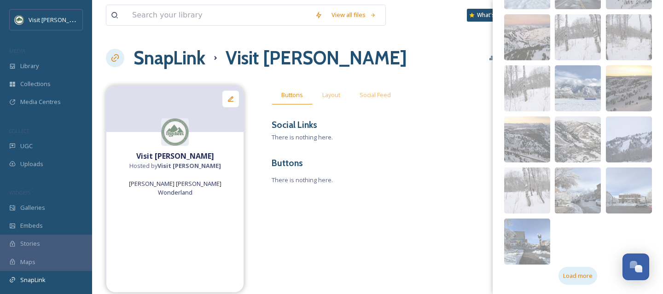
click at [580, 277] on span "Load more" at bounding box center [577, 276] width 29 height 9
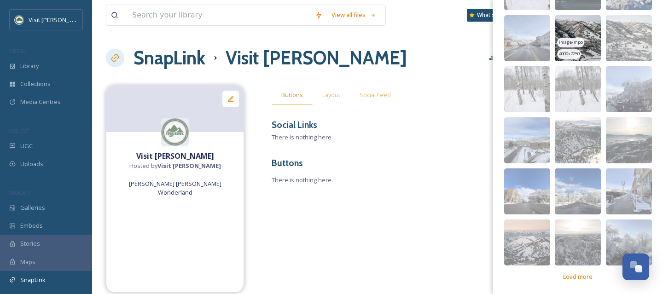
scroll to position [914, 0]
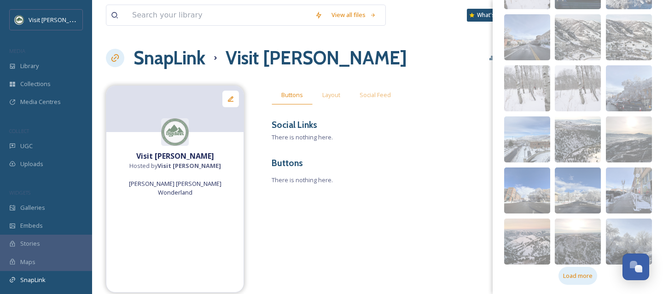
click at [575, 276] on span "Load more" at bounding box center [577, 276] width 29 height 9
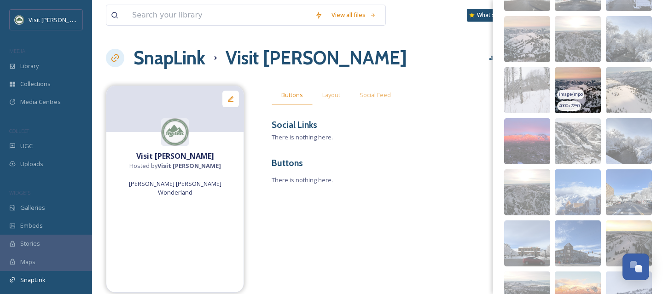
scroll to position [1134, 0]
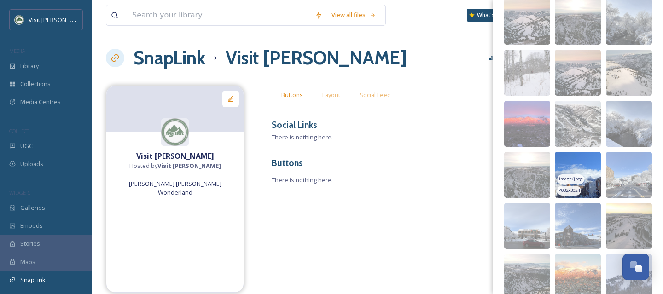
click at [583, 167] on img at bounding box center [578, 175] width 46 height 46
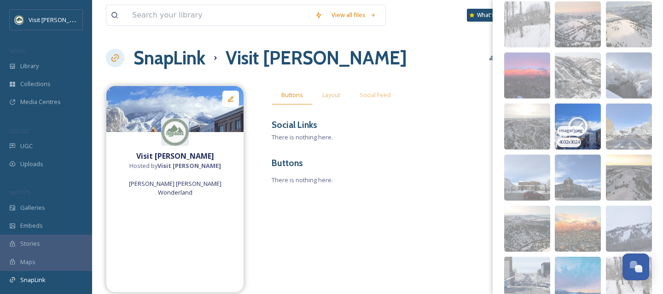
scroll to position [1238, 0]
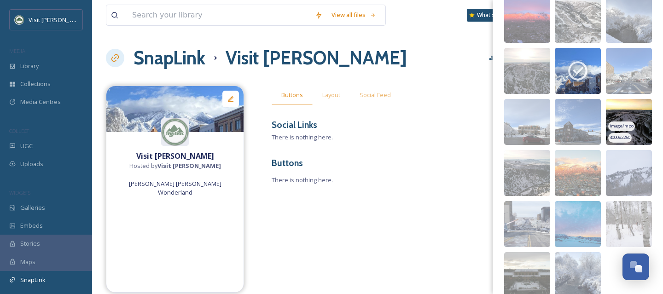
click at [635, 111] on img at bounding box center [629, 122] width 46 height 46
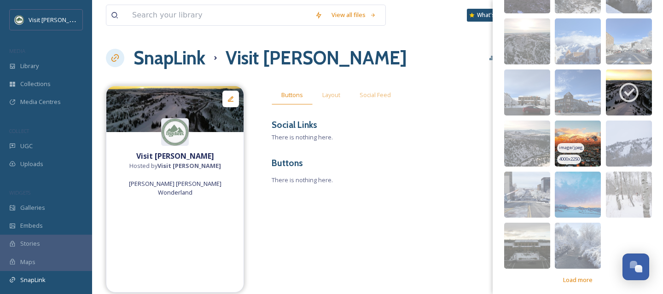
scroll to position [1272, 0]
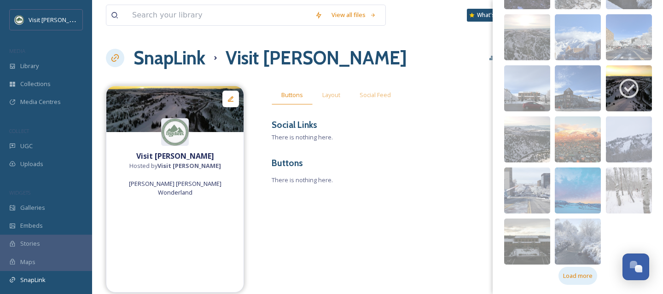
click at [580, 276] on span "Load more" at bounding box center [577, 276] width 29 height 9
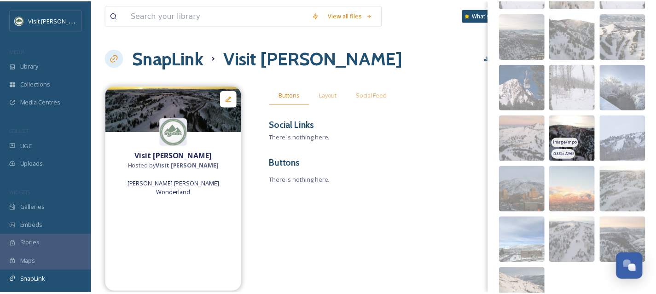
scroll to position [1581, 0]
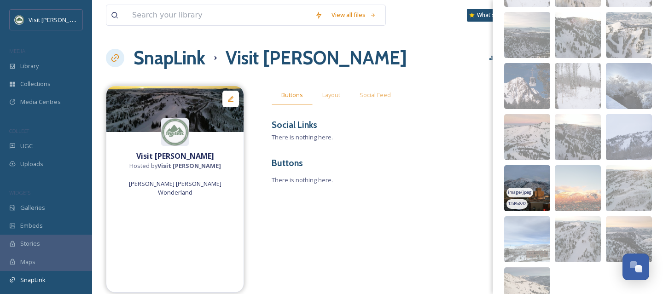
click at [529, 182] on img at bounding box center [527, 188] width 46 height 46
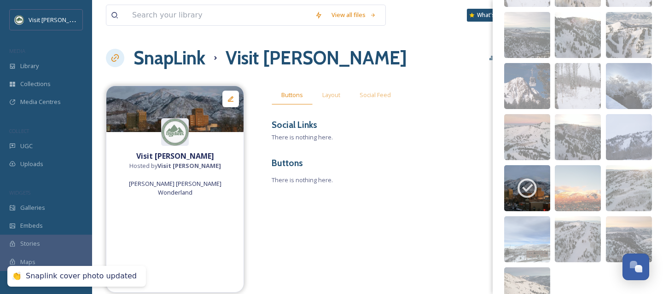
click at [452, 117] on div "Buttons Layout Social Feed Social Links There is nothing here. Buttons There is…" at bounding box center [461, 147] width 378 height 123
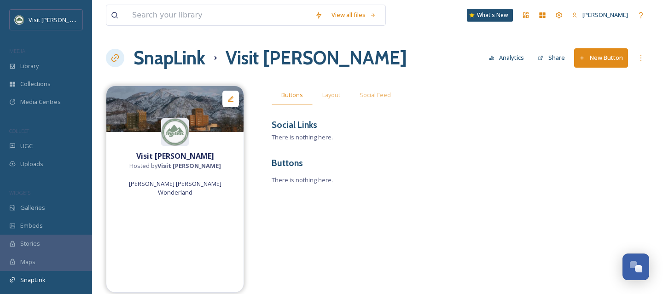
click at [189, 59] on h1 "SnapLink" at bounding box center [170, 58] width 72 height 28
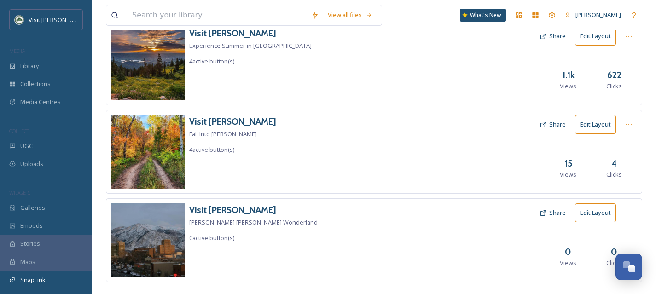
scroll to position [80, 0]
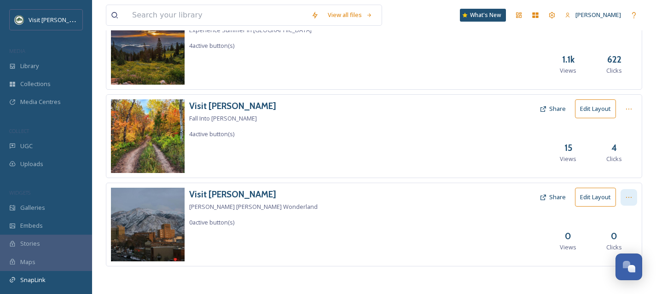
click at [626, 198] on icon at bounding box center [628, 197] width 7 height 7
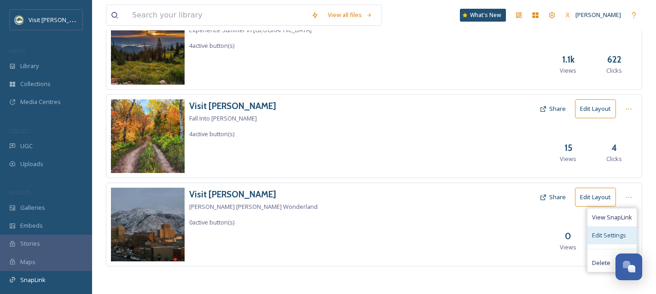
click at [610, 241] on div "Edit Settings" at bounding box center [612, 236] width 49 height 18
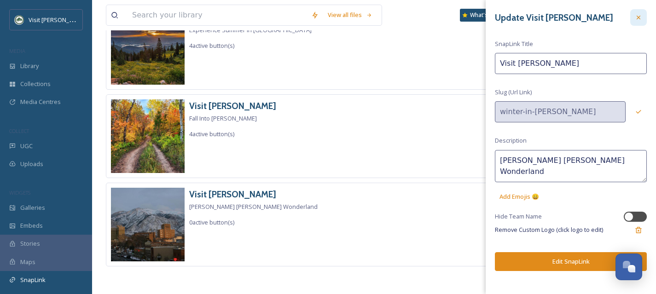
click at [643, 16] on div at bounding box center [638, 17] width 17 height 17
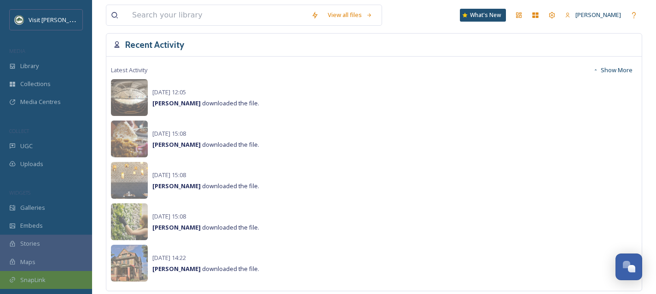
scroll to position [339, 0]
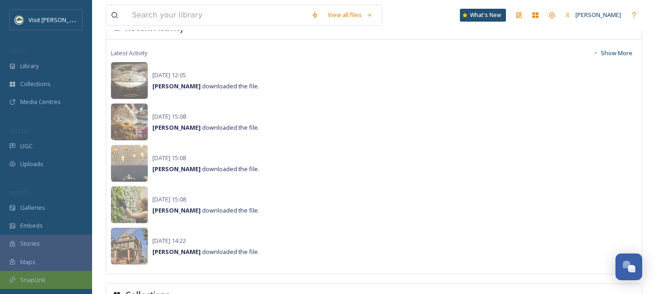
click at [42, 281] on span "SnapLink" at bounding box center [32, 280] width 25 height 9
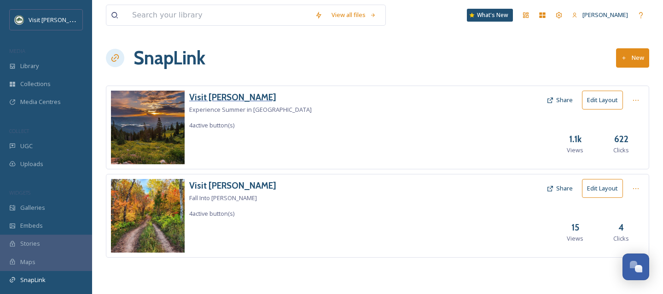
click at [222, 98] on h3 "Visit [PERSON_NAME]" at bounding box center [250, 97] width 123 height 13
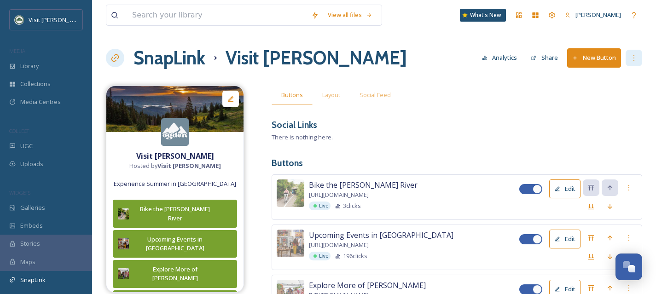
click at [634, 57] on icon at bounding box center [633, 57] width 7 height 7
click at [518, 58] on button "Analytics" at bounding box center [500, 58] width 45 height 18
click at [504, 53] on button "Analytics" at bounding box center [500, 58] width 45 height 18
click at [499, 97] on div "Buttons Layout Social Feed" at bounding box center [457, 95] width 371 height 19
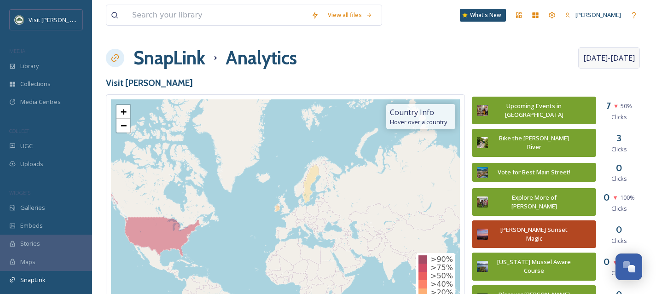
click at [608, 64] on div "[DATE] - [DATE]" at bounding box center [609, 57] width 62 height 21
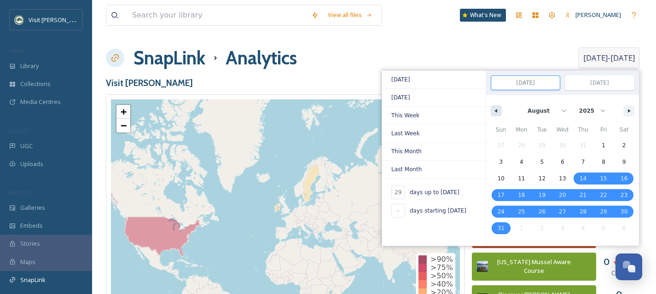
click at [498, 109] on button "button" at bounding box center [496, 110] width 11 height 11
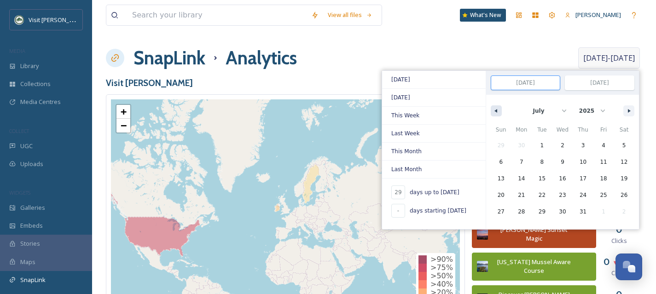
click at [498, 109] on button "button" at bounding box center [496, 110] width 11 height 11
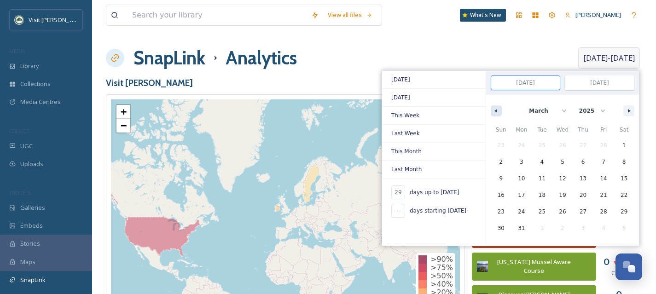
click at [498, 108] on button "button" at bounding box center [496, 110] width 11 height 11
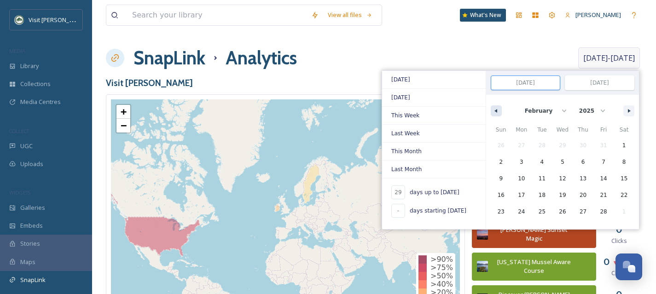
click at [498, 108] on button "button" at bounding box center [496, 110] width 11 height 11
select select "0"
click at [560, 144] on span "1" at bounding box center [563, 146] width 21 height 12
type input "-"
type input "Jan 1, 2025"
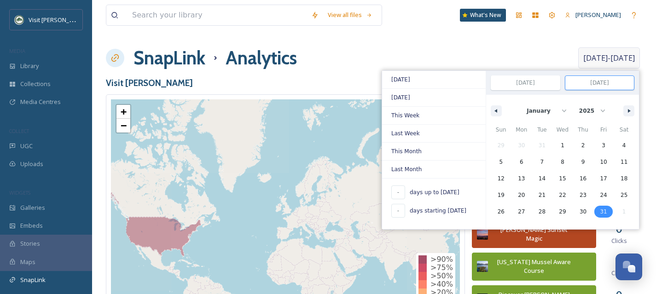
click at [608, 212] on span "31" at bounding box center [604, 212] width 21 height 12
type input "Jan 31, 2025"
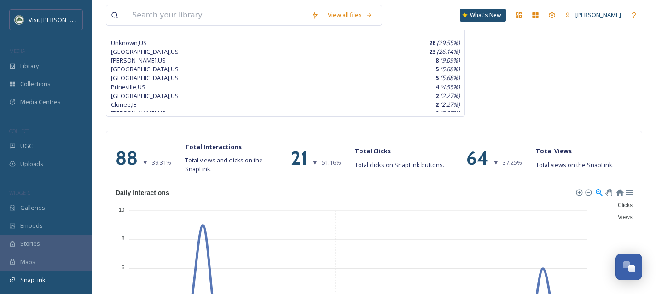
scroll to position [296, 0]
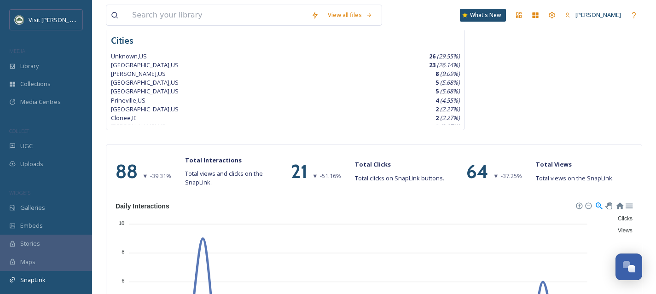
click at [315, 175] on span "▼" at bounding box center [315, 176] width 6 height 9
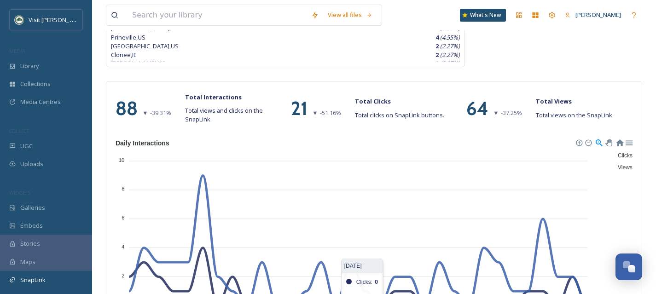
scroll to position [382, 0]
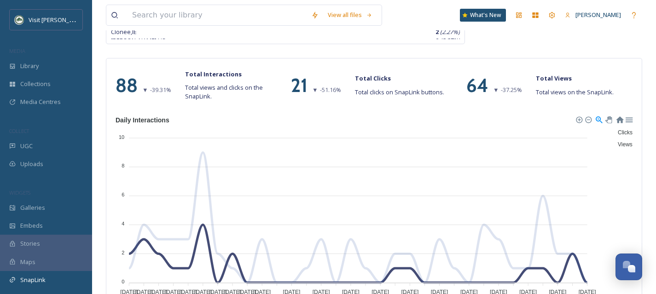
click at [620, 132] on span "Clicks" at bounding box center [622, 132] width 22 height 6
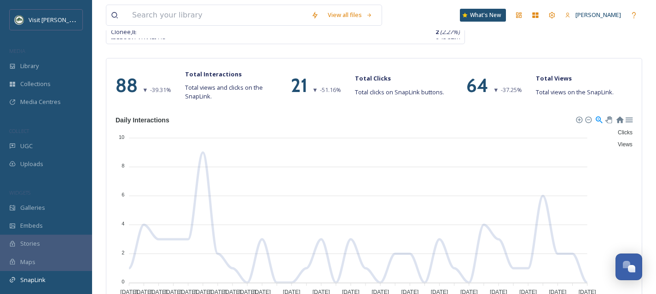
click at [612, 131] on span "Clicks" at bounding box center [622, 132] width 22 height 6
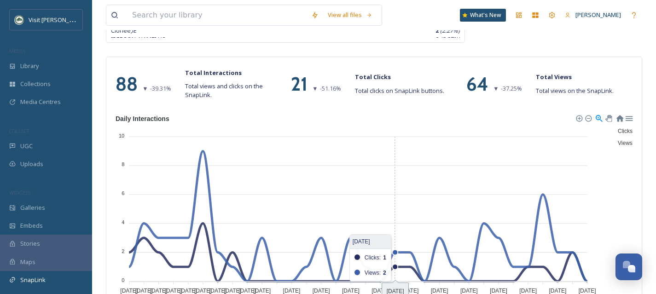
scroll to position [384, 0]
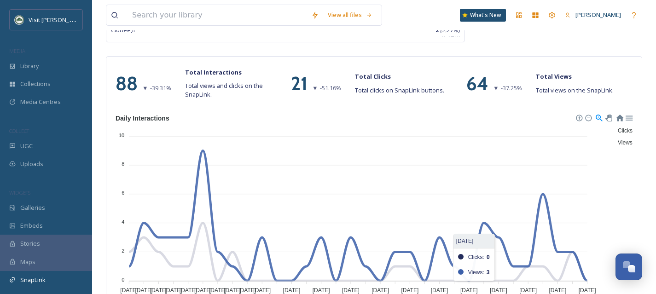
click at [623, 141] on span "Views" at bounding box center [622, 143] width 22 height 6
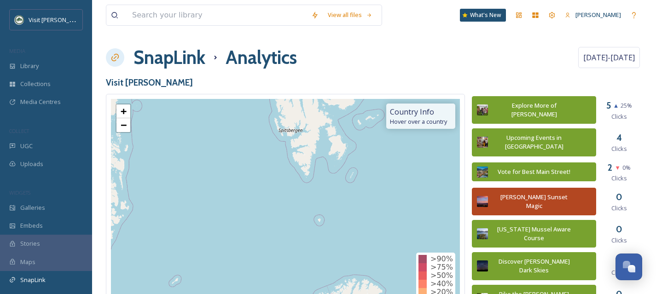
scroll to position [0, 0]
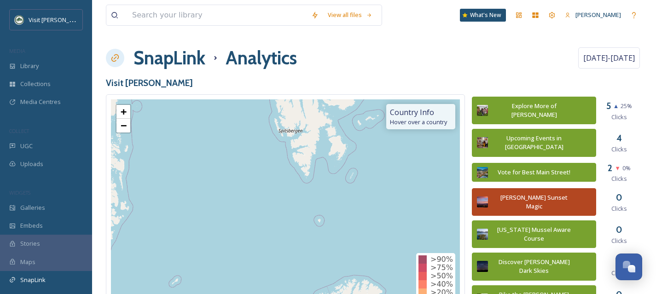
click at [194, 59] on h1 "SnapLink" at bounding box center [170, 58] width 72 height 28
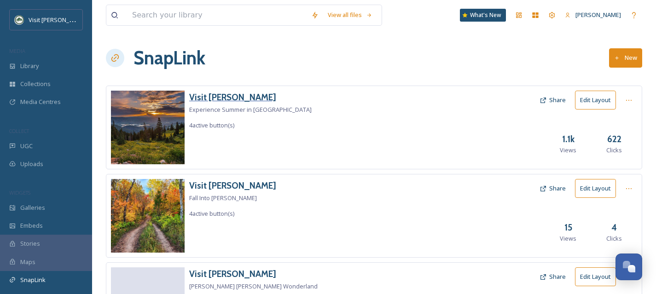
click at [225, 99] on h3 "Visit [PERSON_NAME]" at bounding box center [250, 97] width 123 height 13
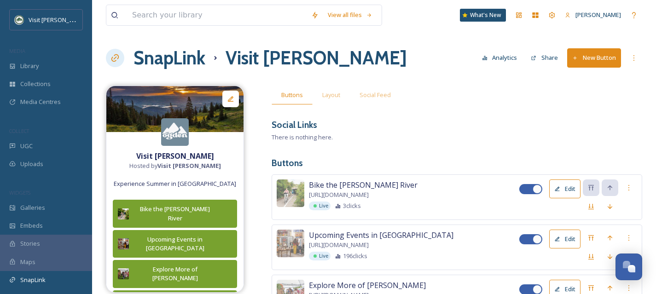
click at [498, 55] on button "Analytics" at bounding box center [500, 58] width 45 height 18
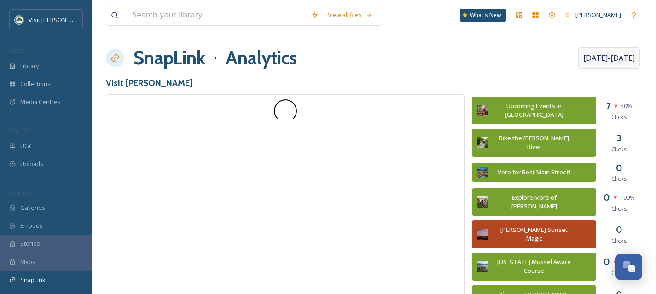
click at [611, 61] on span "Aug 14 - Sep 11" at bounding box center [610, 58] width 52 height 11
select select "7"
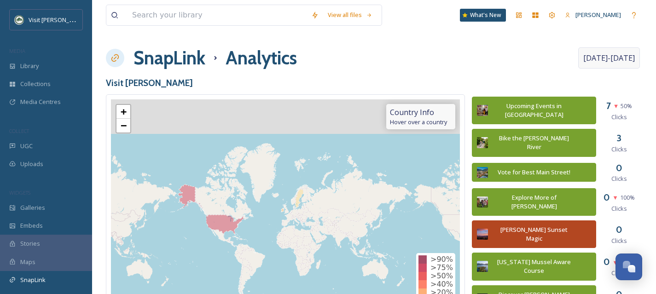
click at [591, 59] on span "Aug 14 - Sep 11" at bounding box center [610, 58] width 52 height 11
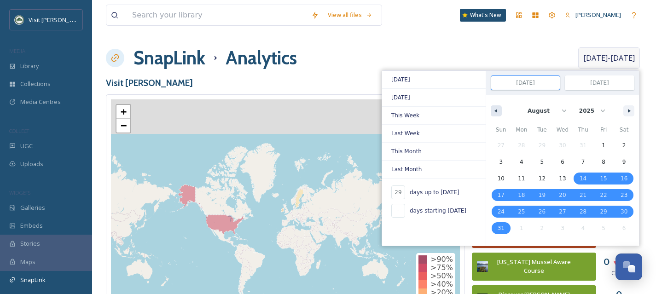
click at [495, 111] on icon "button" at bounding box center [495, 111] width 5 height 4
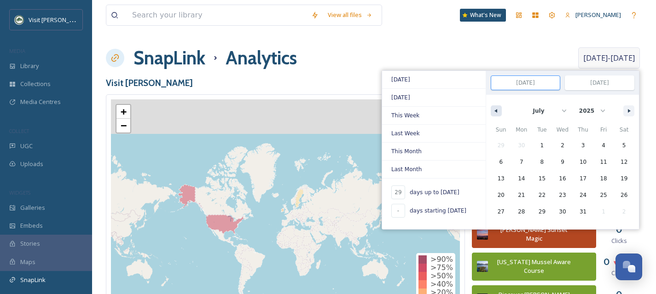
click at [495, 111] on icon "button" at bounding box center [495, 111] width 5 height 4
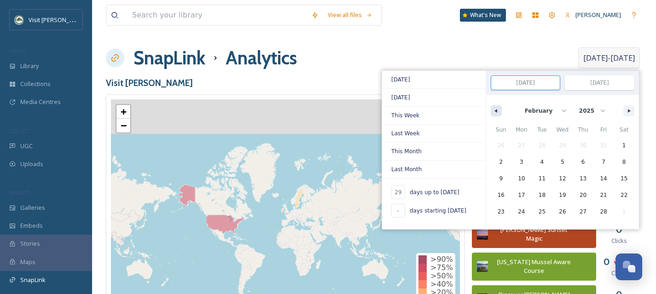
click at [495, 111] on icon "button" at bounding box center [495, 111] width 5 height 4
select select "0"
click at [554, 145] on span "1" at bounding box center [563, 146] width 21 height 12
type input "-"
type input "Jan 1, 2025"
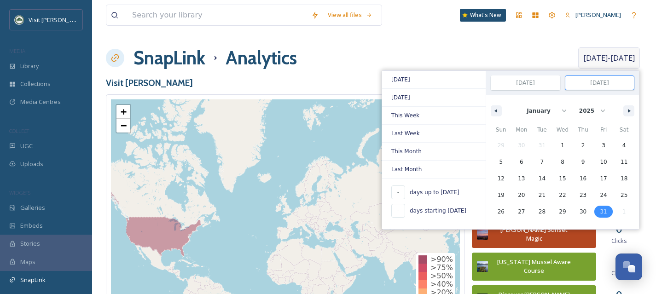
click at [604, 212] on span "31" at bounding box center [603, 212] width 7 height 17
type input "Jan 31, 2025"
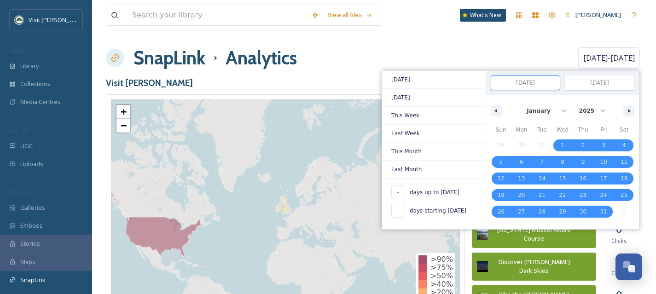
click at [326, 81] on h3 "Visit [PERSON_NAME]" at bounding box center [374, 82] width 537 height 13
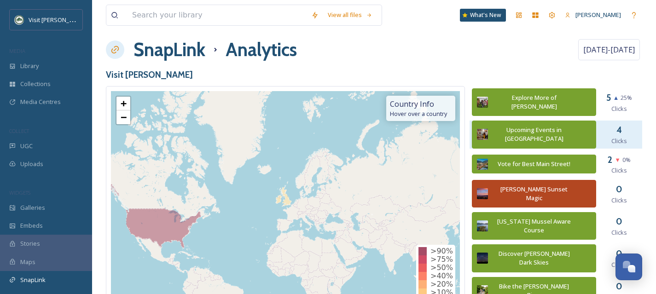
scroll to position [10, 0]
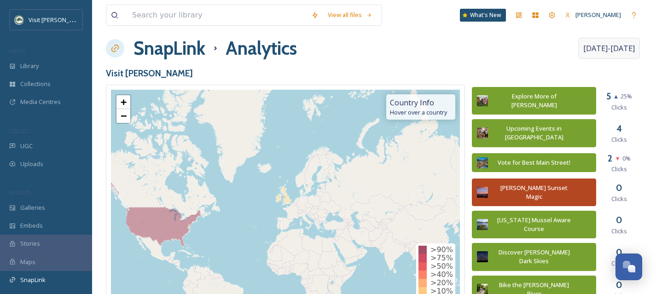
click at [599, 53] on span "Jan 1 - Jan 31" at bounding box center [610, 48] width 52 height 11
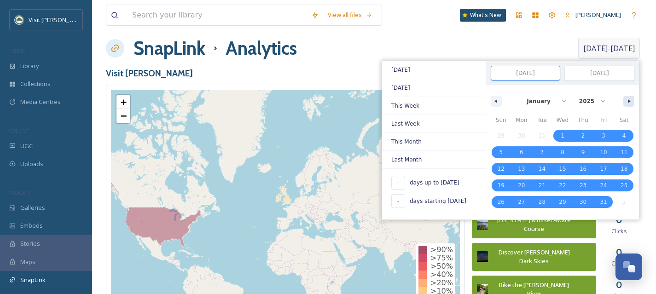
click at [626, 101] on button "button" at bounding box center [629, 101] width 11 height 11
select select "1"
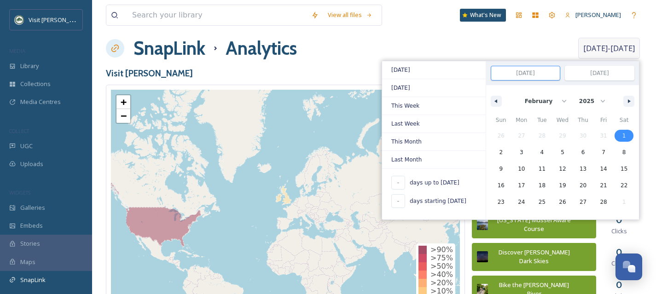
click at [624, 133] on span "1" at bounding box center [625, 136] width 4 height 17
type input "Feb 1, 2025"
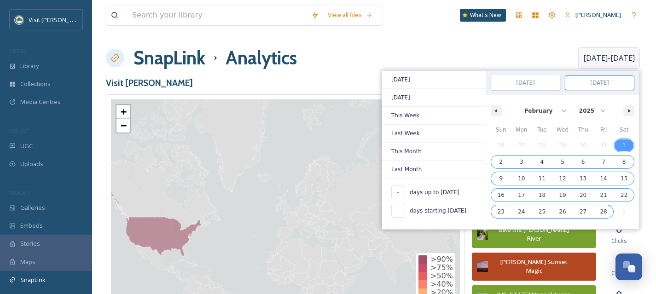
click at [607, 212] on span "28" at bounding box center [604, 212] width 21 height 12
type input "Feb 28, 2025"
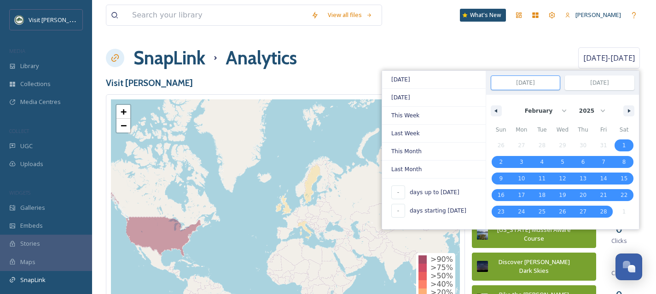
click at [332, 70] on div "SnapLink Analytics Feb 1 - Feb 28 Today Yesterday This Week Last Week This Mont…" at bounding box center [374, 58] width 537 height 28
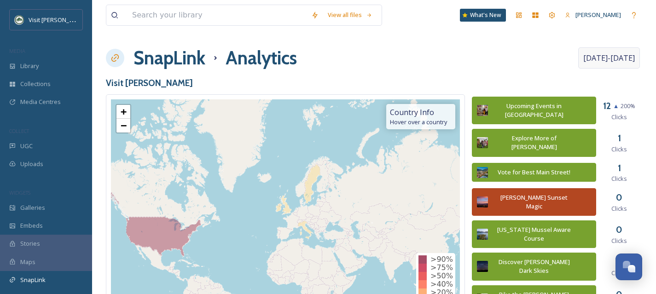
click at [614, 58] on span "Feb 1 - Feb 28" at bounding box center [610, 58] width 52 height 11
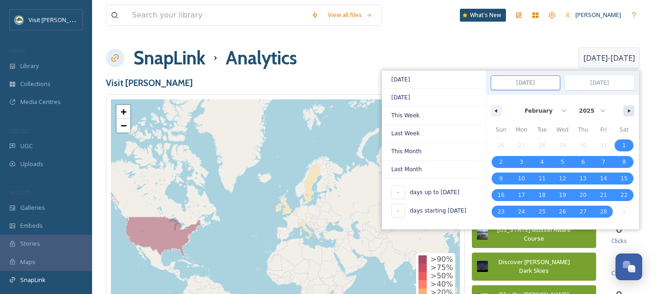
click at [630, 111] on icon "button" at bounding box center [630, 111] width 5 height 4
select select "2"
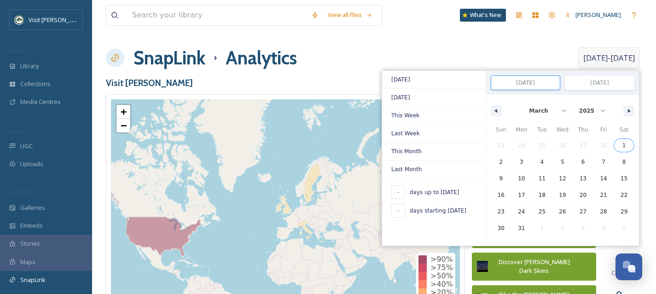
click at [620, 141] on span "1" at bounding box center [624, 146] width 21 height 12
type input "Mar 1, 2025"
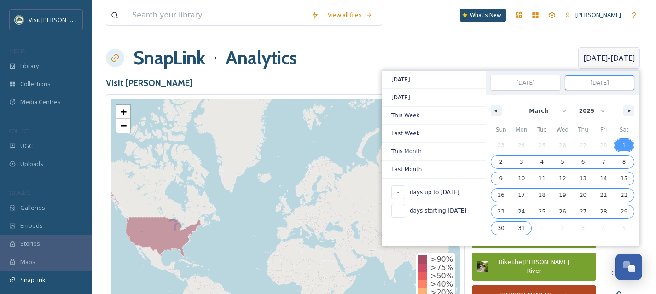
click at [523, 230] on span "31" at bounding box center [521, 228] width 7 height 17
type input "Mar 31, 2025"
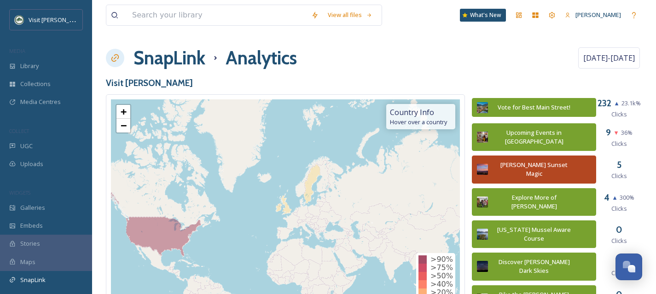
click at [347, 70] on div "SnapLink Analytics Mar 1 - Mar 31" at bounding box center [374, 58] width 537 height 28
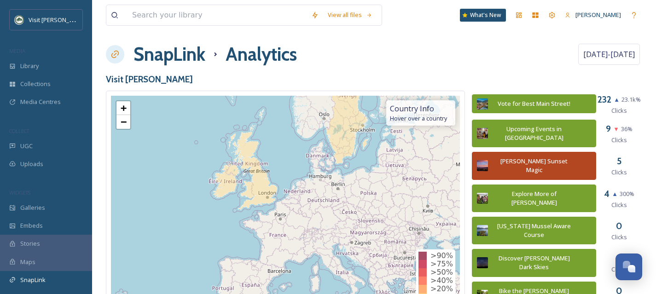
scroll to position [6, 0]
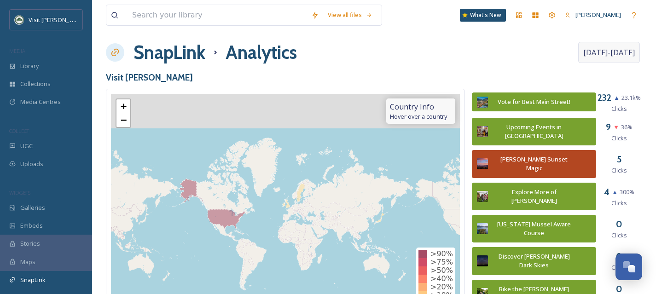
click at [616, 45] on div "Mar 1 - Mar 31" at bounding box center [609, 52] width 62 height 21
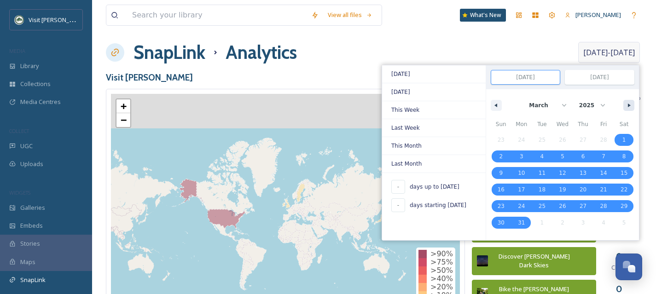
click at [629, 106] on icon "button" at bounding box center [630, 106] width 5 height 4
select select "3"
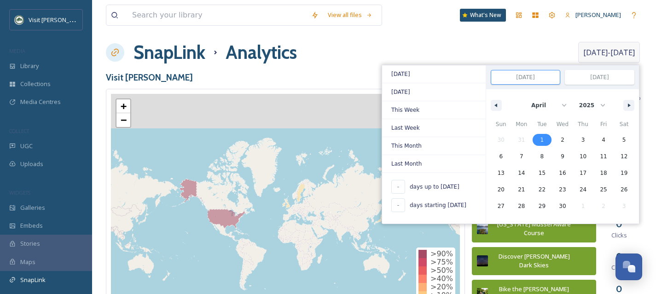
click at [548, 136] on span "1" at bounding box center [542, 140] width 21 height 12
type input "Apr 1, 2025"
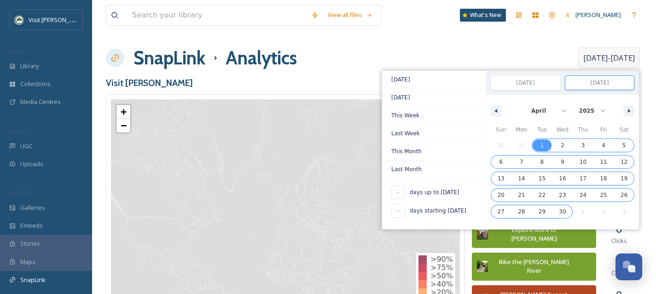
click at [568, 213] on span "30" at bounding box center [563, 212] width 21 height 12
type input "Apr 30, 2025"
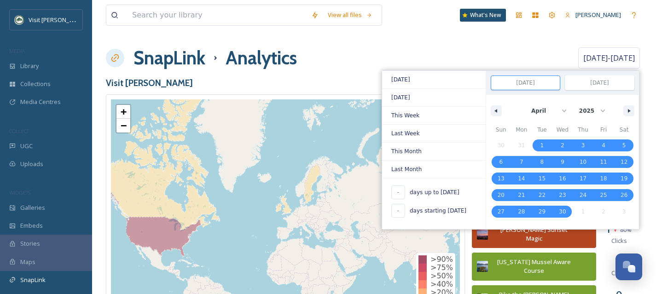
click at [345, 77] on h3 "Visit [PERSON_NAME]" at bounding box center [374, 82] width 537 height 13
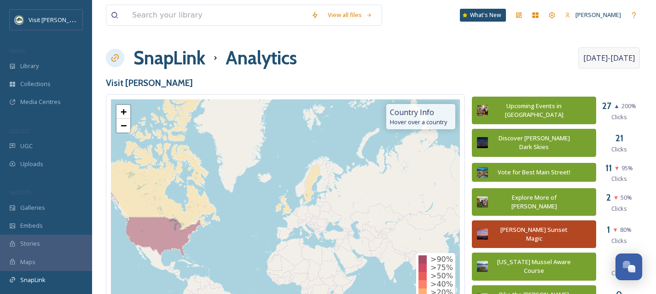
click at [618, 59] on span "Apr 1 - Apr 30" at bounding box center [610, 58] width 52 height 11
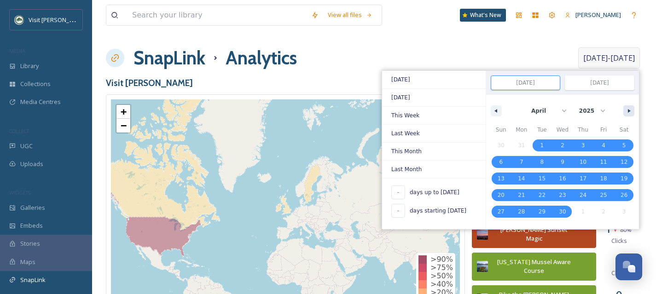
click at [625, 109] on button "button" at bounding box center [629, 110] width 11 height 11
select select "4"
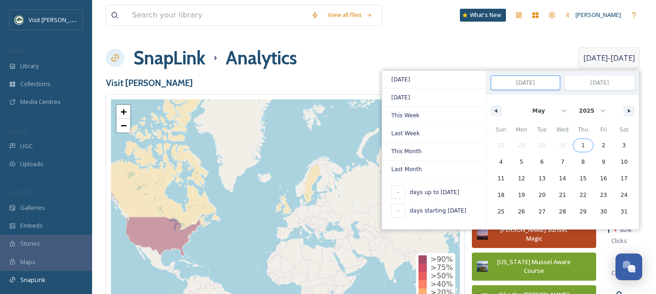
click at [589, 147] on span "1" at bounding box center [583, 146] width 21 height 12
type input "May 1, 2025"
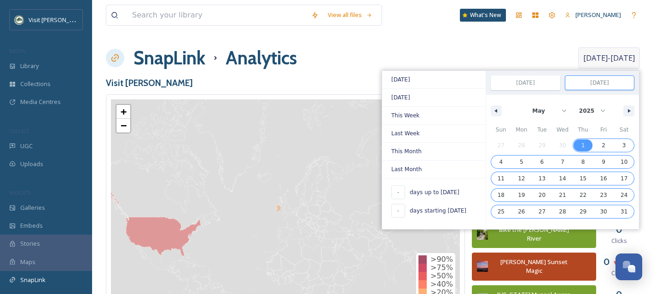
click at [633, 210] on span "31" at bounding box center [624, 212] width 21 height 12
type input "May 31, 2025"
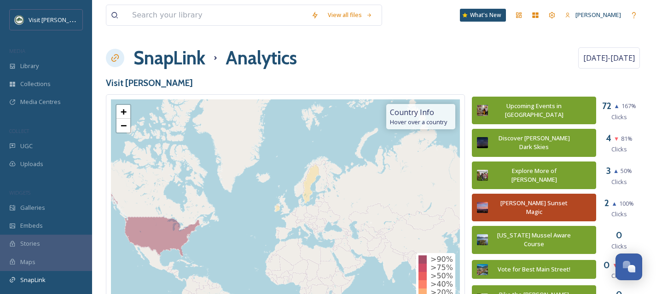
click at [323, 84] on h3 "Visit [PERSON_NAME]" at bounding box center [374, 82] width 537 height 13
click at [618, 58] on span "May 1 - May 31" at bounding box center [610, 58] width 52 height 11
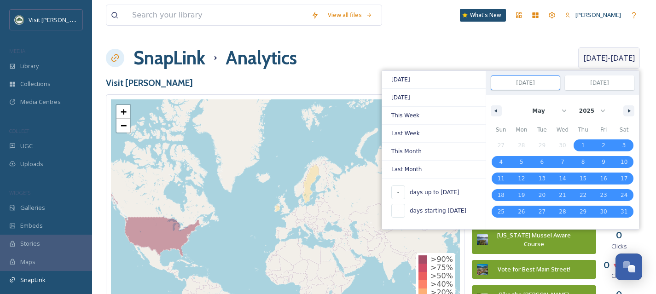
click at [618, 58] on span "May 1 - May 31" at bounding box center [610, 58] width 52 height 11
click at [626, 110] on button "button" at bounding box center [629, 110] width 11 height 11
select select "5"
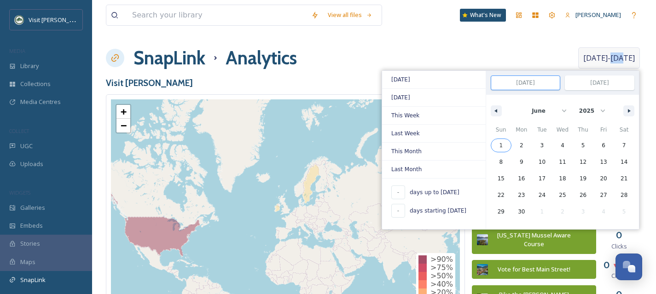
click at [502, 146] on span "1" at bounding box center [501, 146] width 21 height 12
type input "Jun 1, 2025"
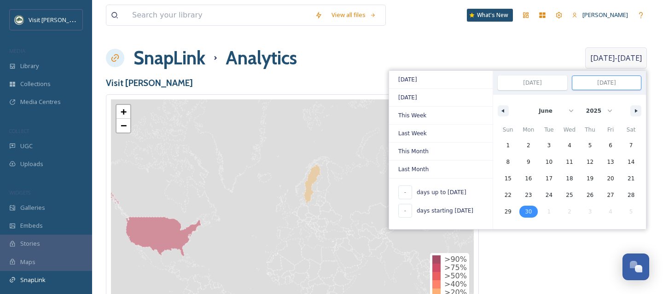
click at [529, 215] on span "30" at bounding box center [529, 212] width 21 height 12
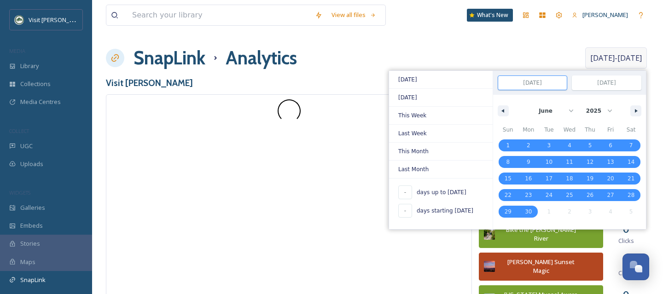
type input "Jun 30, 2025"
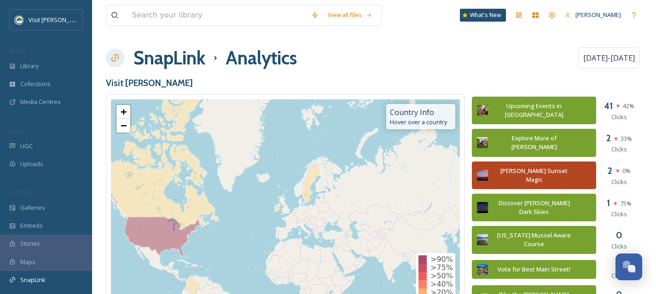
click at [335, 69] on div "SnapLink Analytics Jun 1 - Jun 30" at bounding box center [374, 58] width 537 height 28
click at [618, 56] on span "Jun 1 - Jun 30" at bounding box center [610, 58] width 52 height 11
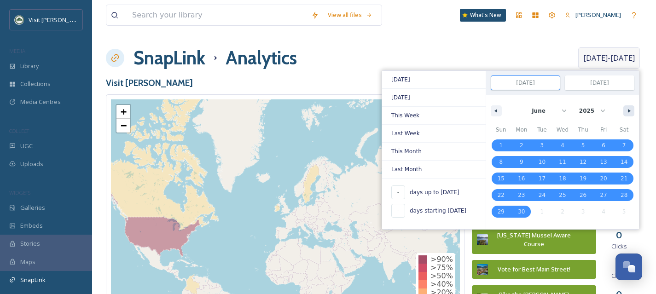
click at [631, 109] on icon "button" at bounding box center [630, 111] width 5 height 4
select select "6"
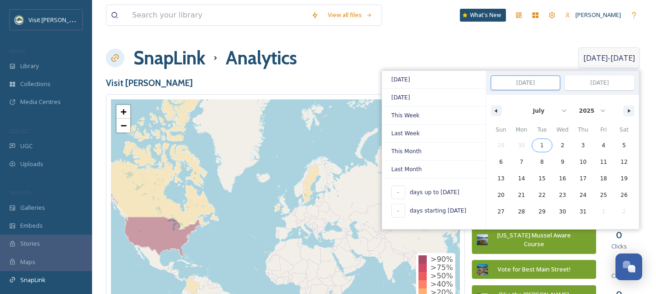
click at [539, 145] on span "1" at bounding box center [542, 146] width 21 height 12
type input "Jul 1, 2025"
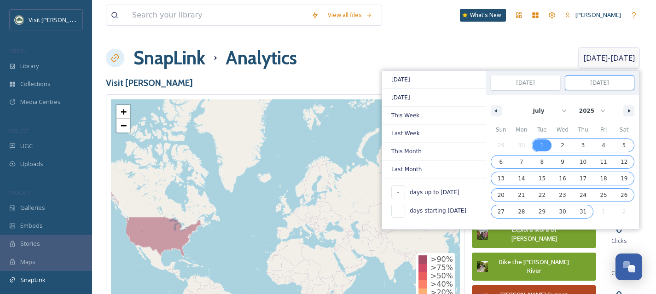
click at [587, 215] on span "31" at bounding box center [583, 212] width 21 height 12
type input "Jul 31, 2025"
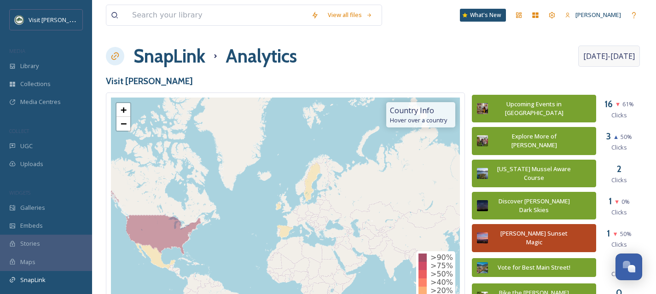
click at [624, 56] on span "Jul 1 - Jul 31" at bounding box center [610, 56] width 52 height 11
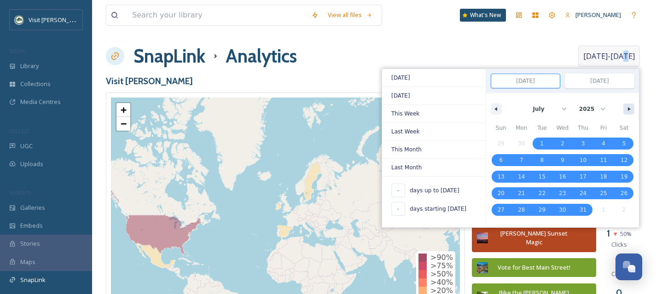
click at [628, 111] on button "button" at bounding box center [629, 109] width 11 height 11
select select "7"
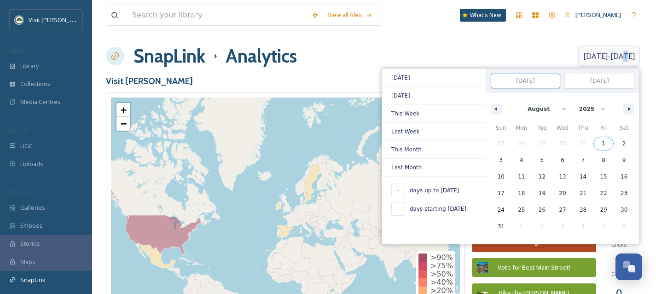
click at [601, 143] on span "1" at bounding box center [604, 144] width 21 height 12
type input "Aug 1, 2025"
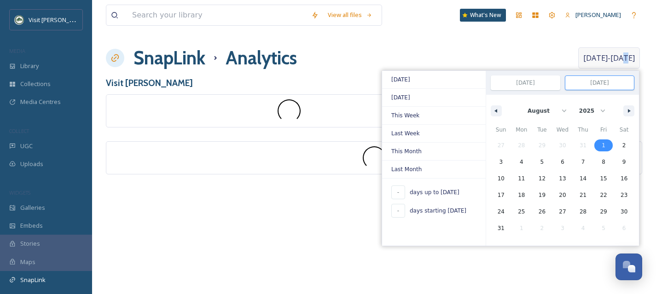
scroll to position [0, 0]
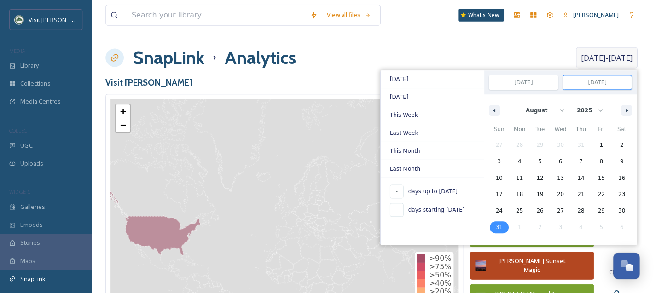
click at [508, 226] on span "31" at bounding box center [501, 228] width 21 height 12
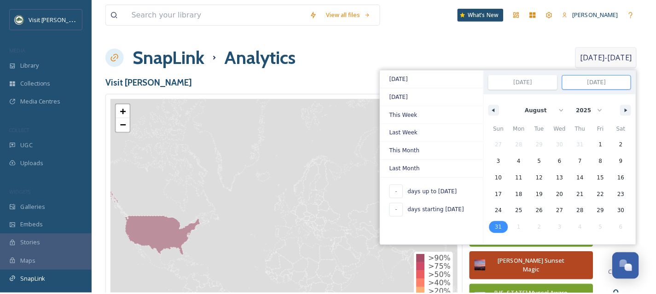
type input "Aug 31, 2025"
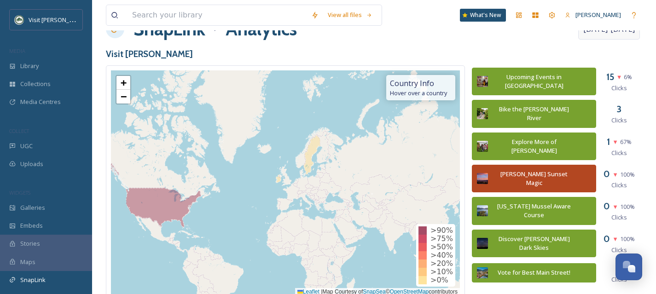
scroll to position [33, 0]
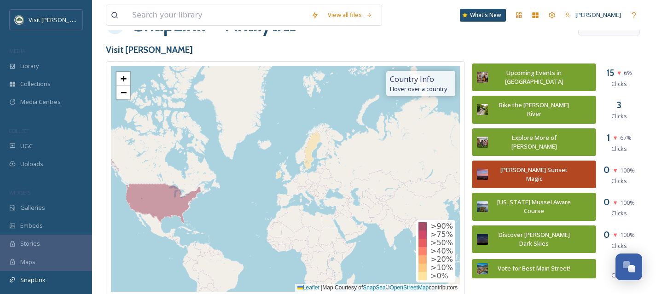
click at [469, 54] on h3 "Visit [PERSON_NAME]" at bounding box center [374, 49] width 537 height 13
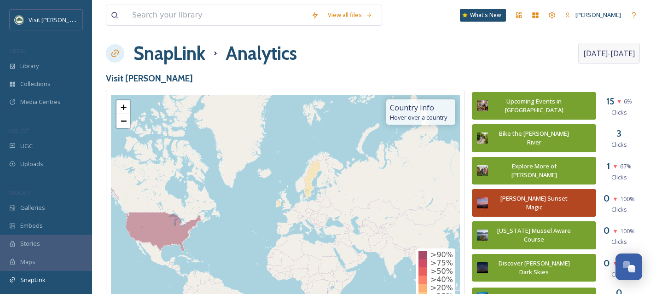
scroll to position [0, 0]
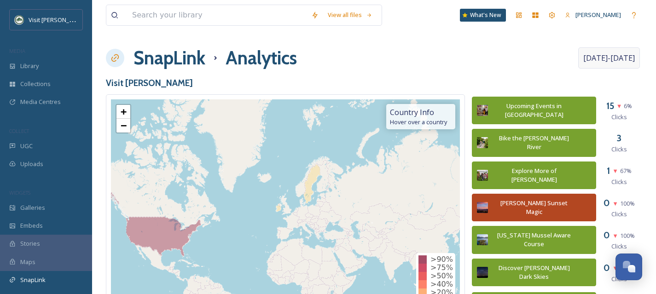
click at [187, 62] on h1 "SnapLink" at bounding box center [170, 58] width 72 height 28
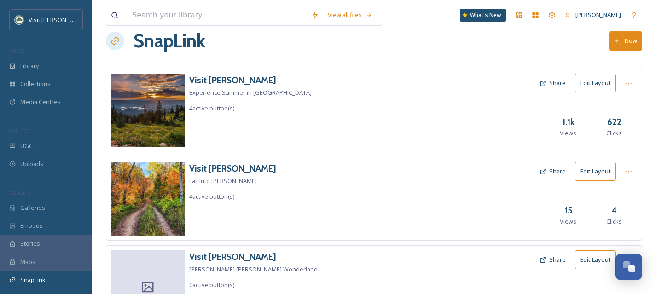
scroll to position [18, 0]
click at [214, 171] on h3 "Visit [PERSON_NAME]" at bounding box center [232, 168] width 87 height 13
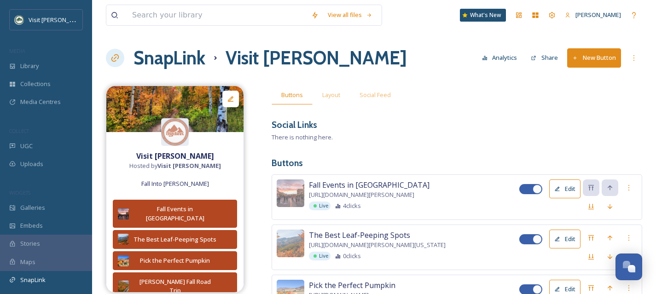
click at [500, 55] on button "Analytics" at bounding box center [500, 58] width 45 height 18
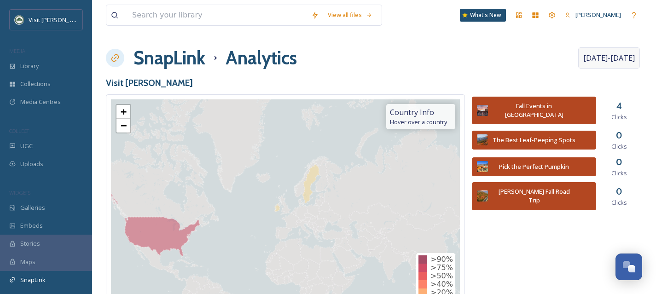
click at [631, 61] on span "Aug 14 - Sep 11" at bounding box center [610, 58] width 52 height 11
select select "7"
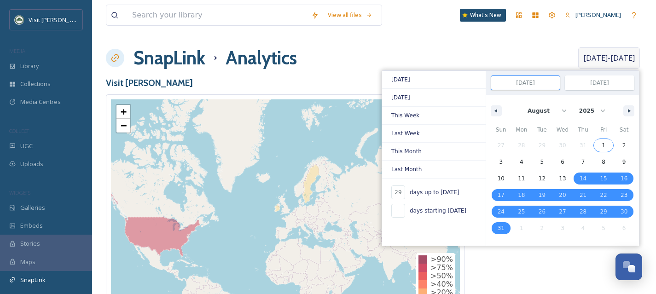
click at [605, 144] on span "1" at bounding box center [604, 146] width 21 height 12
type input "-"
type input "Aug 1, 2025"
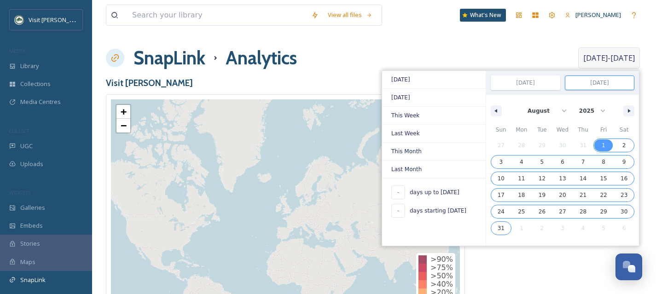
click at [496, 228] on span "31" at bounding box center [501, 228] width 21 height 12
type input "Aug 31, 2025"
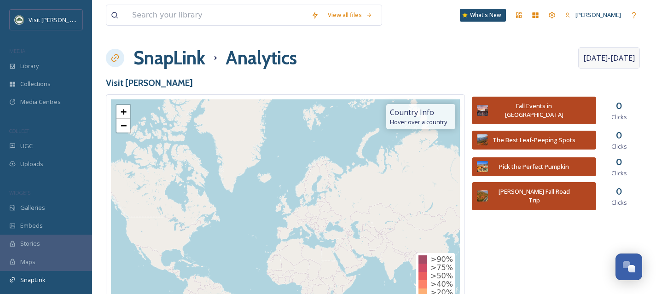
click at [318, 79] on h3 "Visit [PERSON_NAME]" at bounding box center [374, 82] width 537 height 13
click at [619, 57] on span "Aug 1 - Aug 31" at bounding box center [610, 58] width 52 height 11
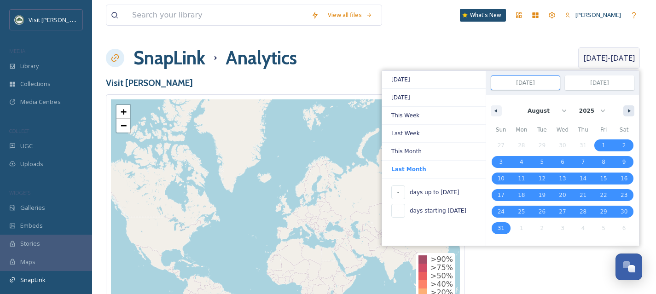
click at [628, 115] on button "button" at bounding box center [629, 110] width 11 height 11
select select "8"
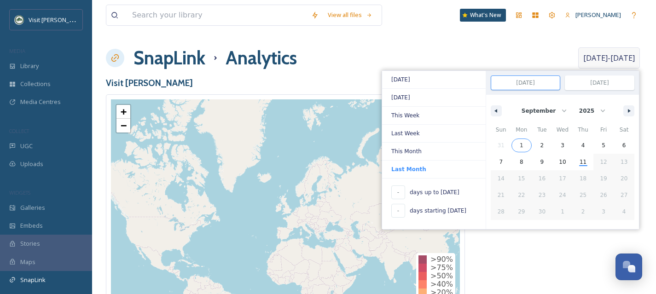
click at [520, 146] on span "1" at bounding box center [522, 145] width 4 height 17
type input "Sep 1, 2025"
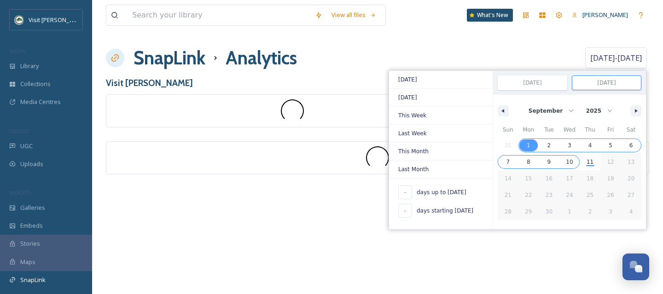
click at [588, 164] on span "11" at bounding box center [590, 162] width 21 height 12
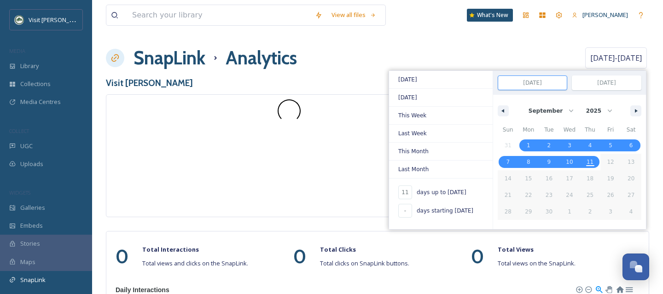
type input "11"
type input "Sep 11, 2025"
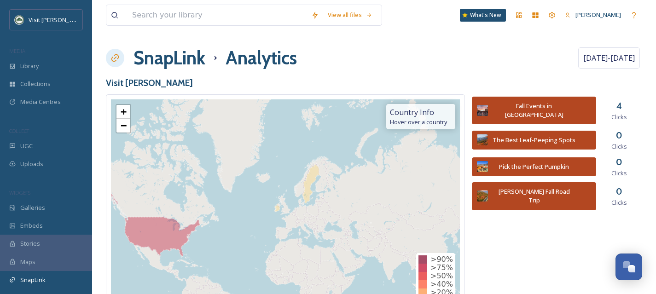
click at [331, 71] on div "SnapLink Analytics Sep 1 - Sep 11" at bounding box center [374, 58] width 537 height 28
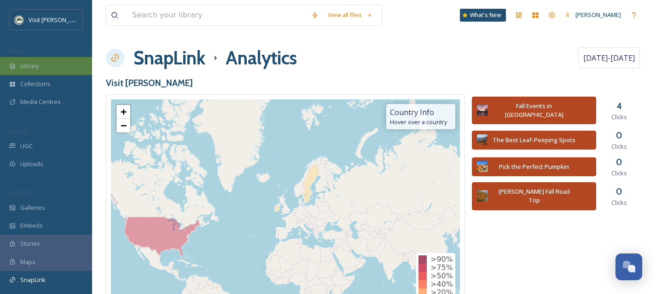
click at [39, 68] on span "Library" at bounding box center [29, 66] width 18 height 9
